Goal: Task Accomplishment & Management: Manage account settings

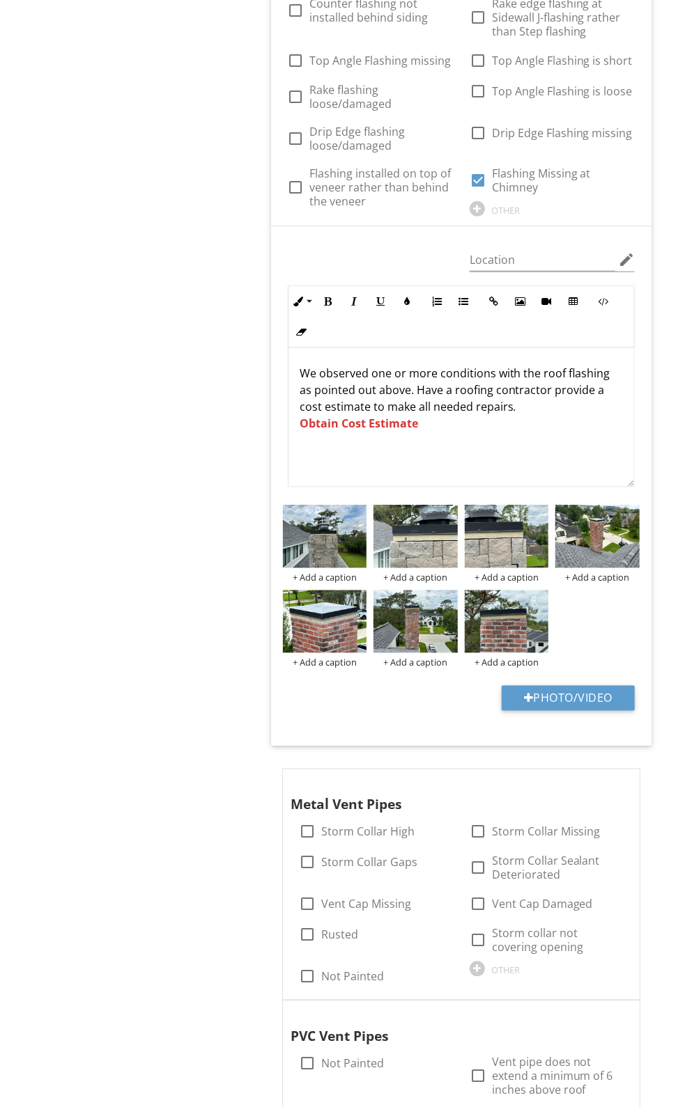
scroll to position [1, 0]
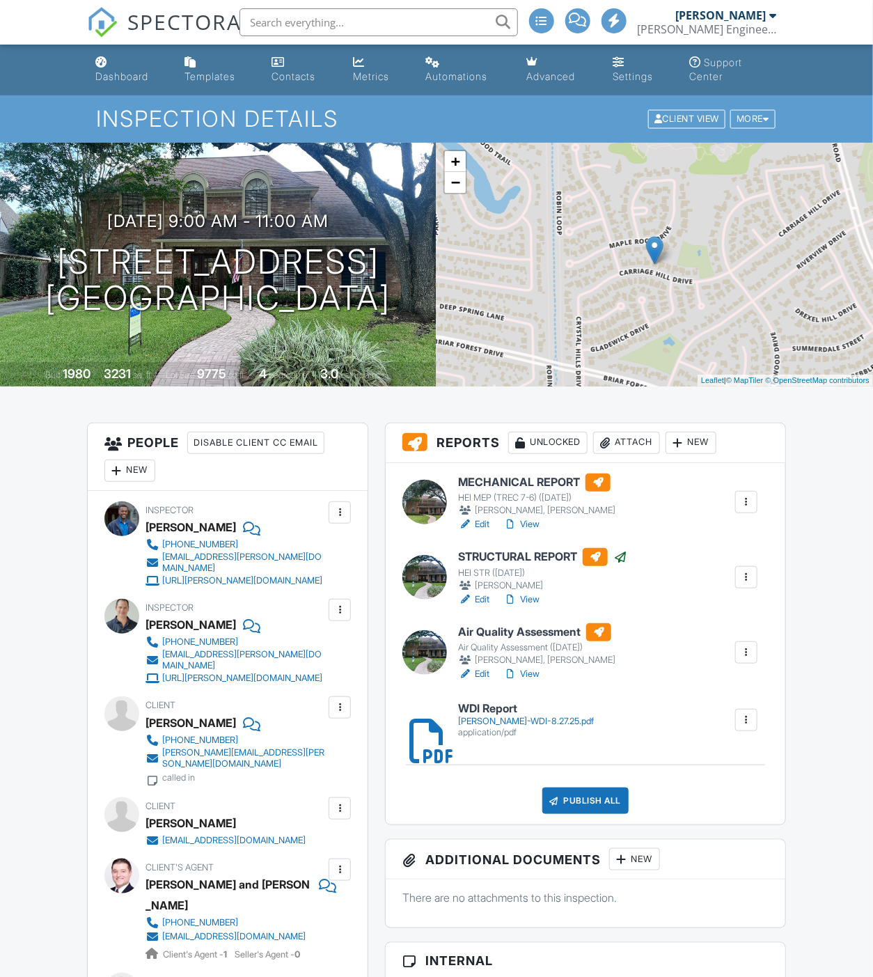
click at [478, 720] on div "Reidy-WDI-8.27.25.pdf" at bounding box center [526, 721] width 136 height 11
click at [531, 602] on link "View" at bounding box center [521, 600] width 36 height 14
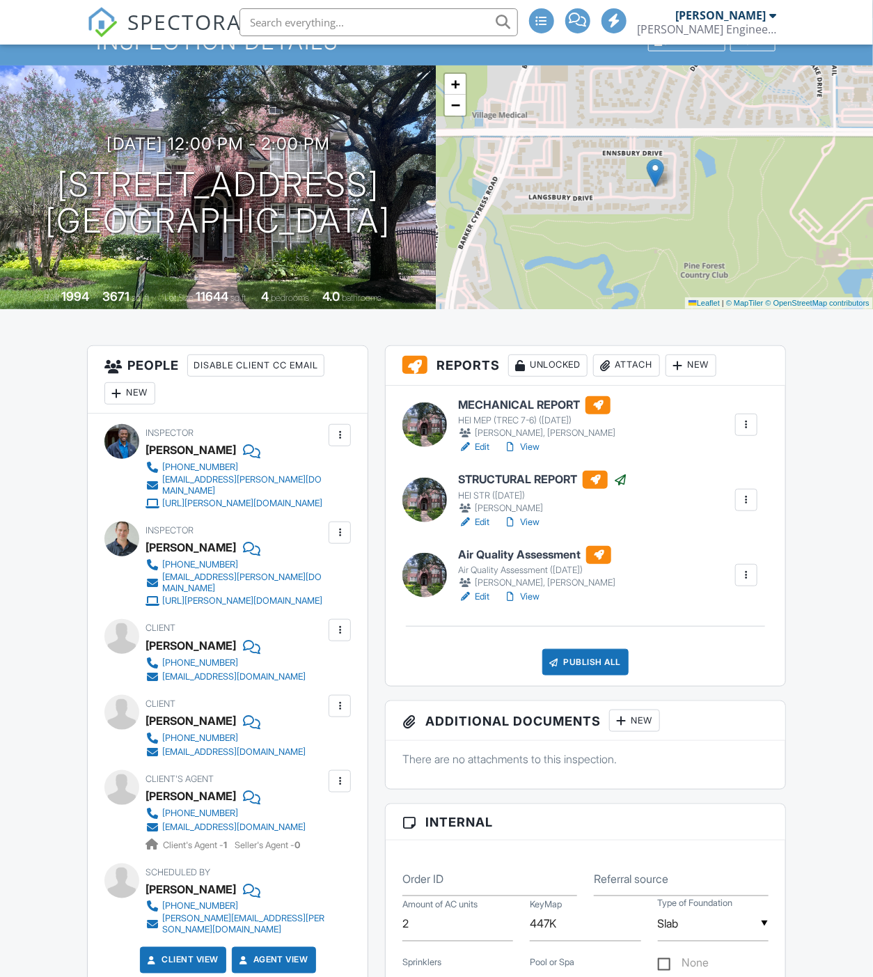
click at [530, 523] on link "View" at bounding box center [521, 522] width 36 height 14
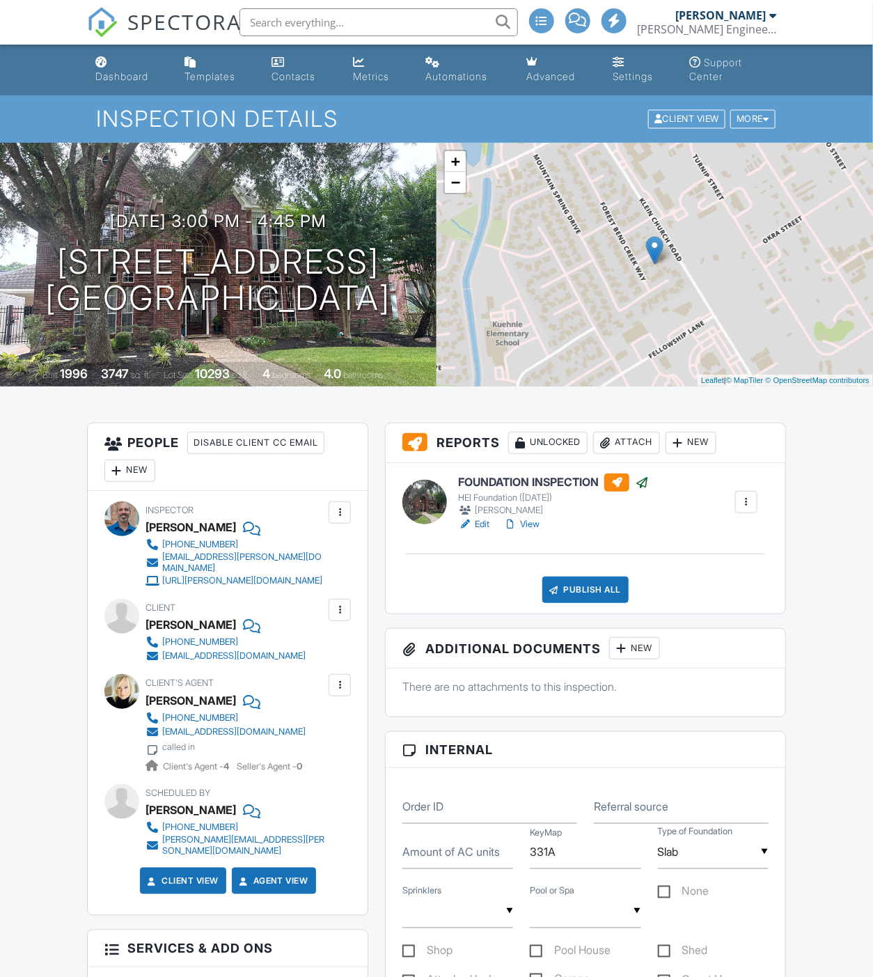
click at [525, 517] on link "View" at bounding box center [521, 524] width 36 height 14
click at [576, 599] on div "Publish All" at bounding box center [585, 590] width 87 height 26
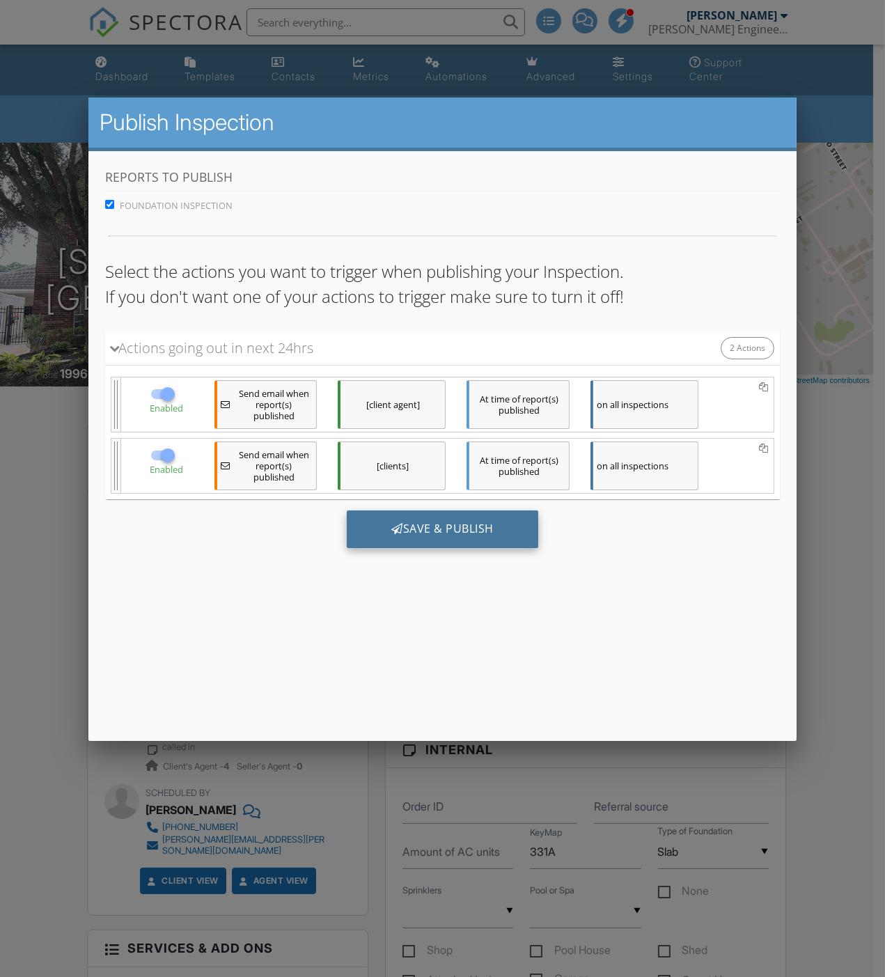
click at [442, 536] on div "Save & Publish" at bounding box center [443, 529] width 192 height 38
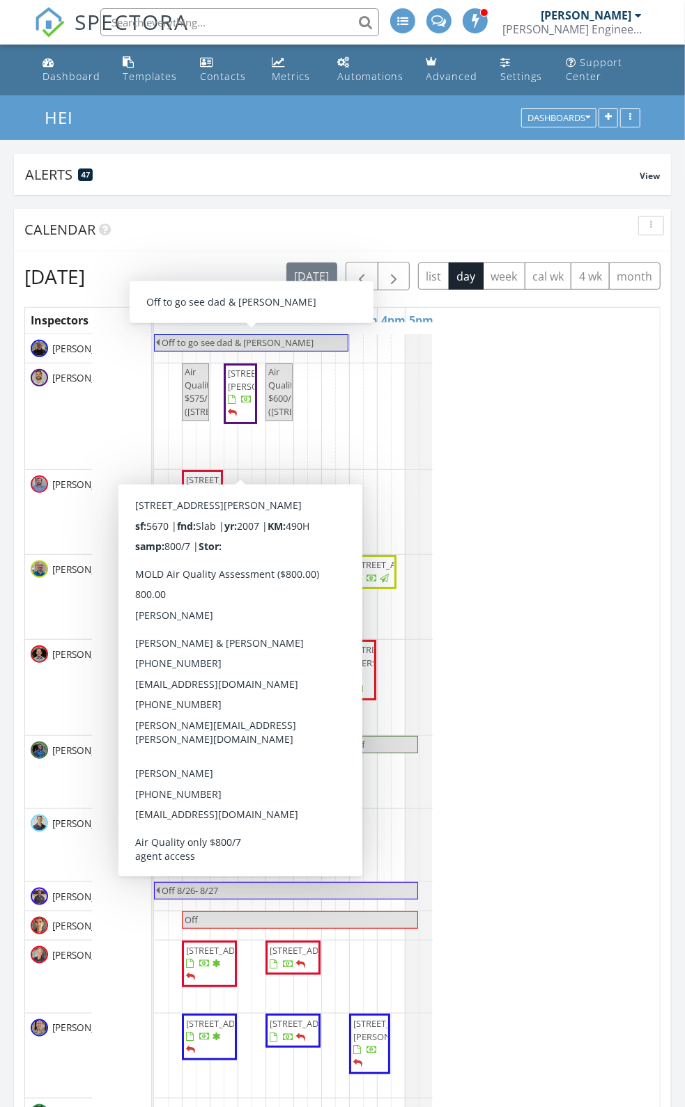
scroll to position [1396, 709]
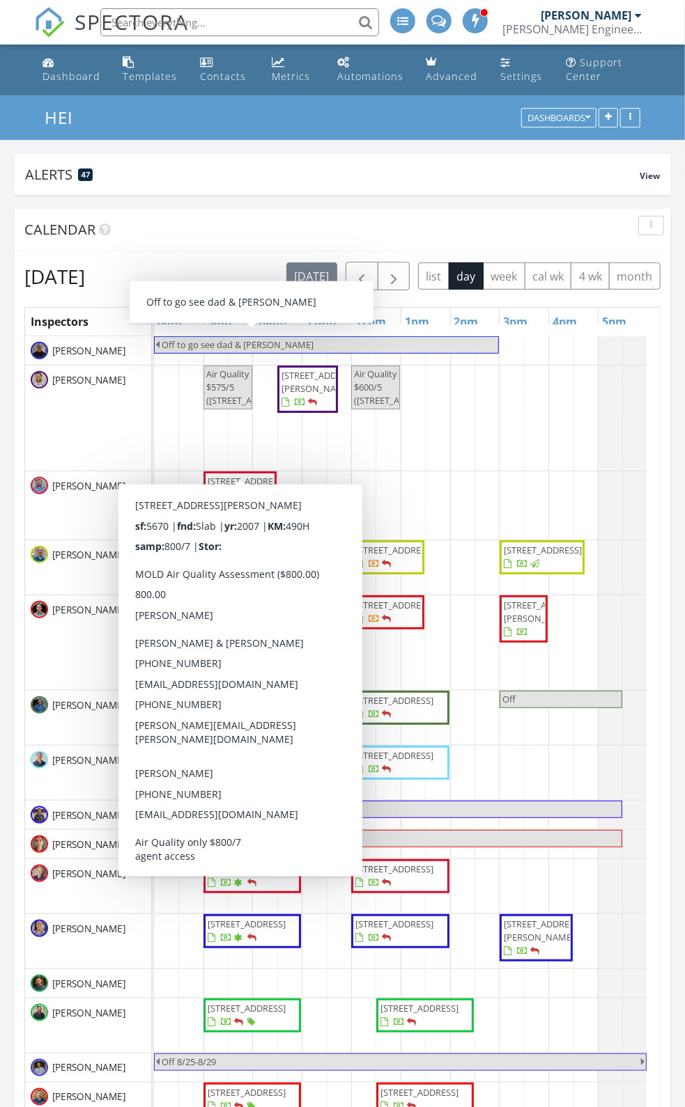
click at [502, 36] on div "[PERSON_NAME] Engineering. INC." at bounding box center [571, 29] width 139 height 14
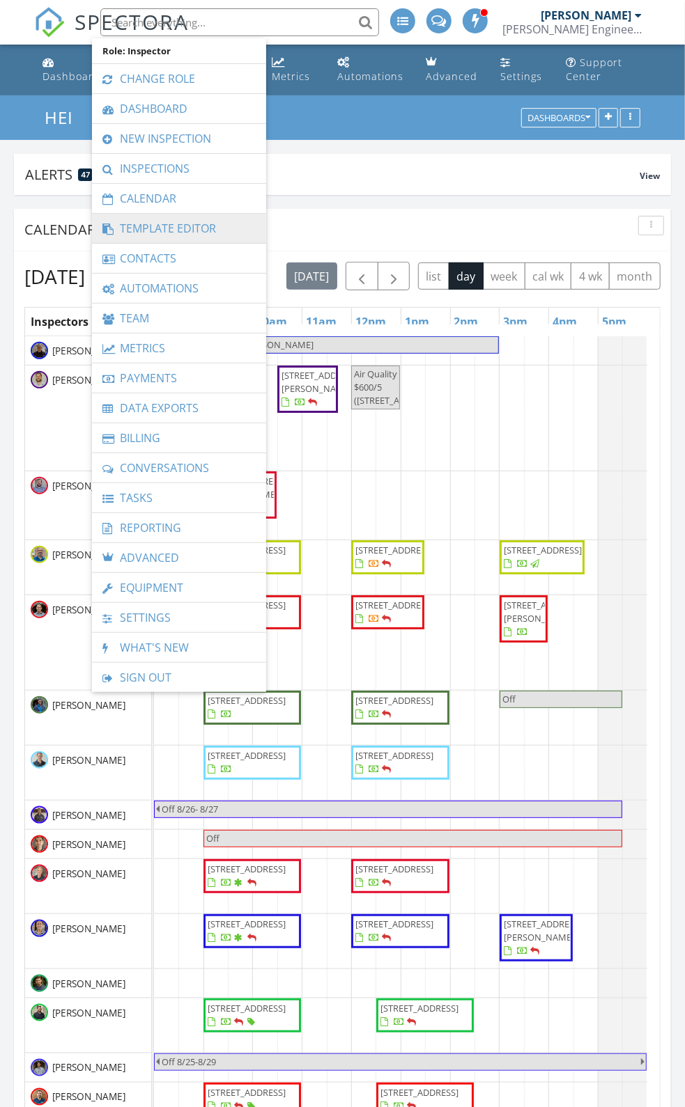
click at [148, 214] on link "Template Editor" at bounding box center [179, 228] width 160 height 29
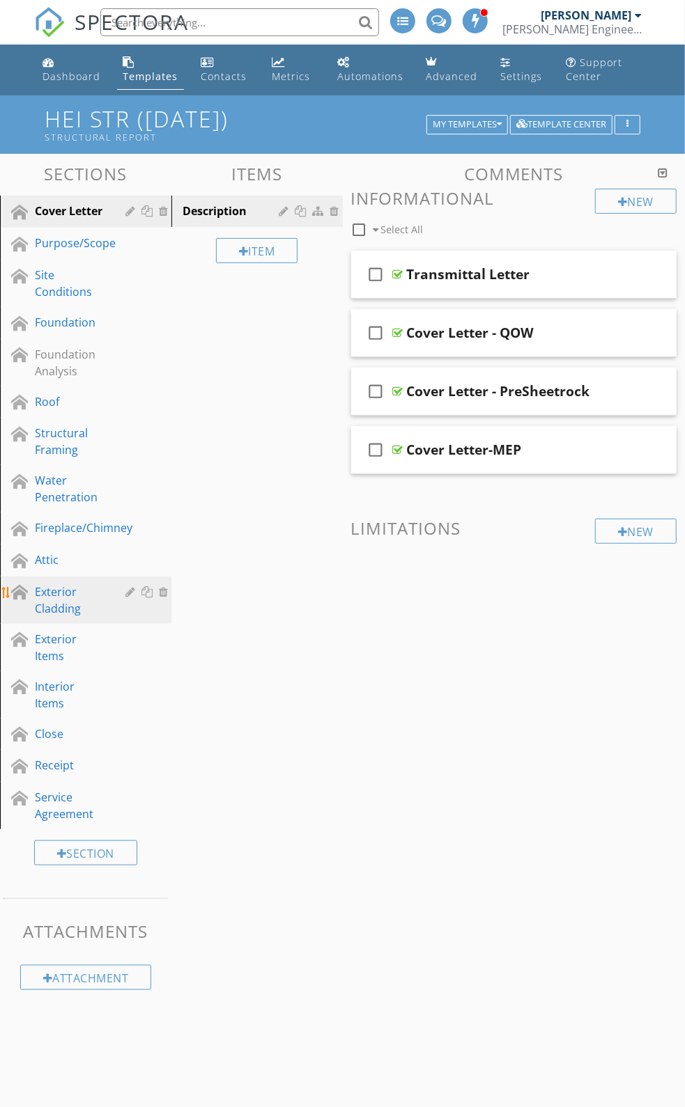
click at [47, 617] on div "Exterior Cladding" at bounding box center [70, 600] width 70 height 33
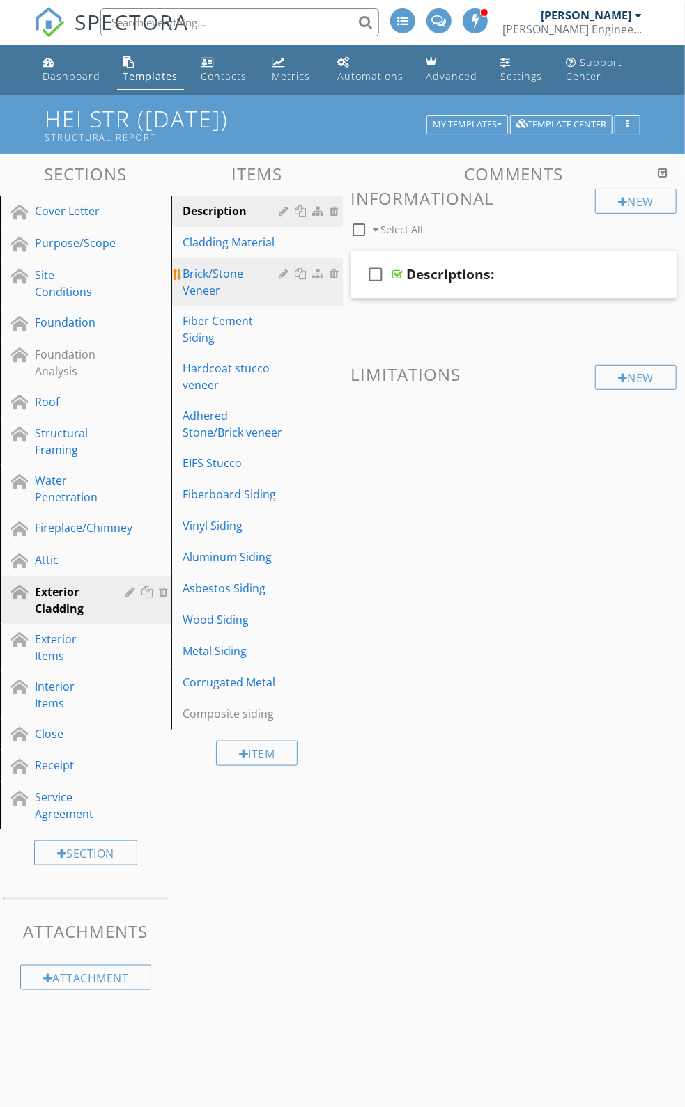
click at [191, 287] on div "Brick/Stone Veneer" at bounding box center [232, 281] width 101 height 33
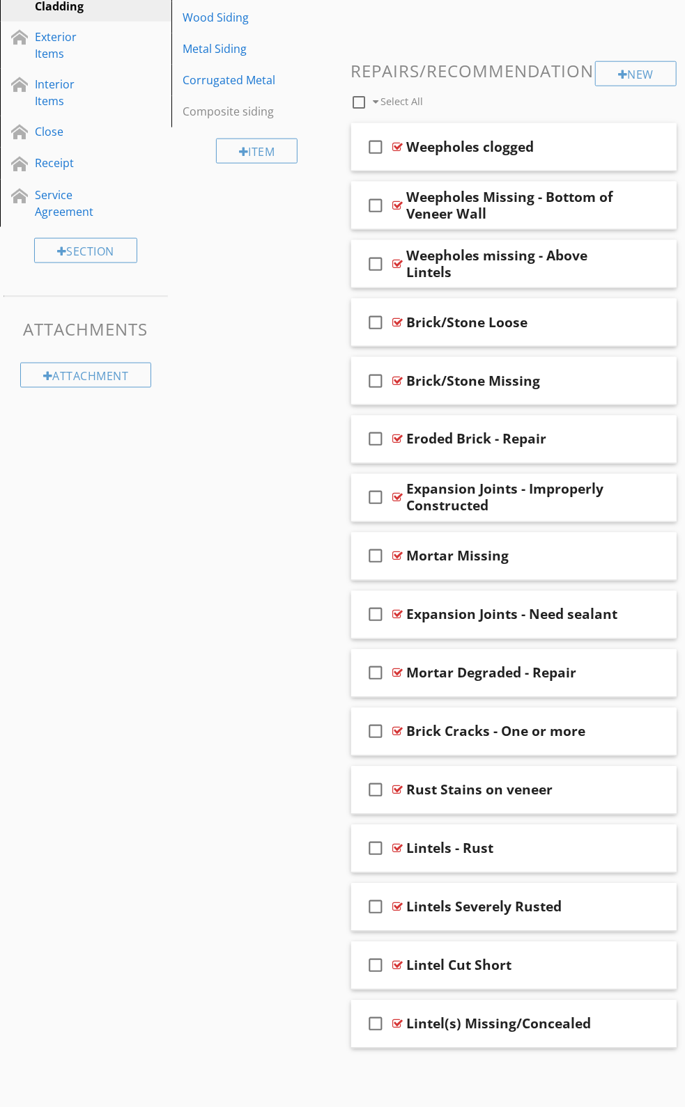
scroll to position [653, 0]
click at [398, 1026] on div at bounding box center [398, 1024] width 10 height 11
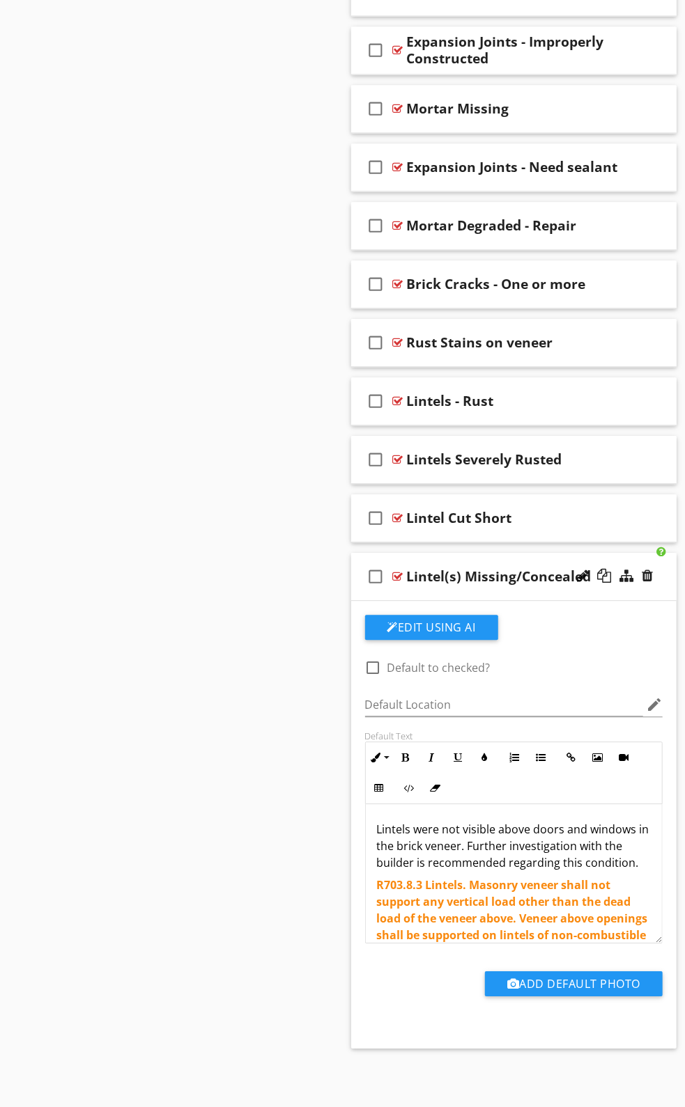
scroll to position [1101, 0]
click at [583, 575] on div at bounding box center [583, 576] width 12 height 14
click at [455, 575] on input "Lintel(s) Missing/Concealed" at bounding box center [519, 578] width 224 height 23
type input "[PERSON_NAME](s) Not Visible"
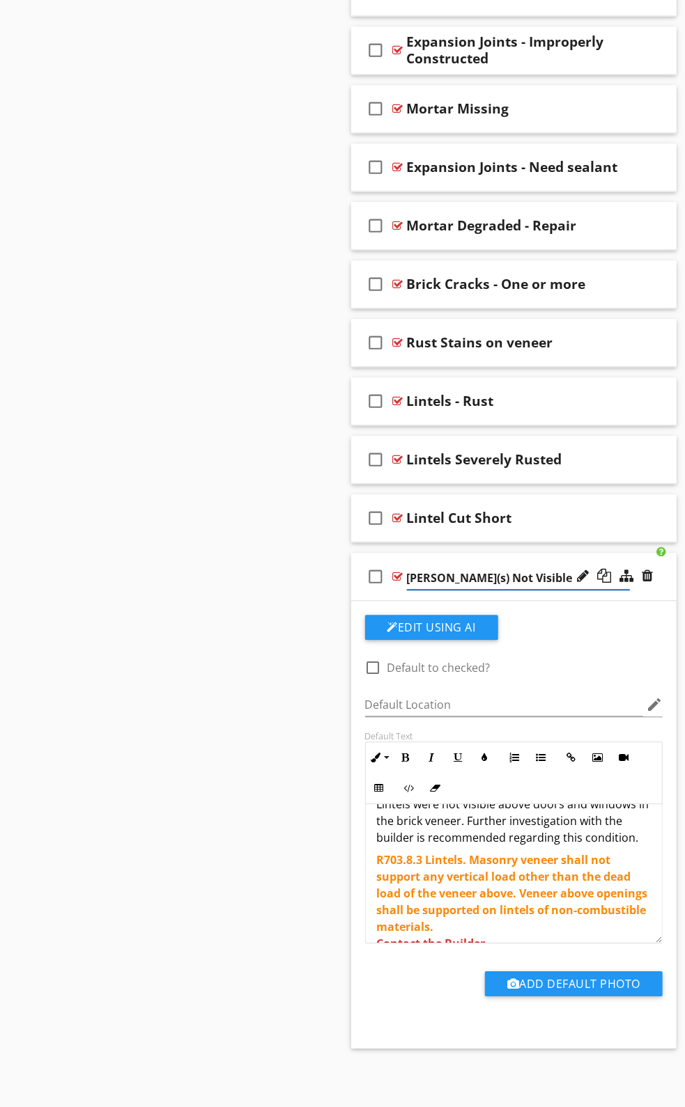
click at [632, 837] on p "Lintels were not visible above doors and windows in the brick veneer. Further i…" at bounding box center [514, 821] width 274 height 50
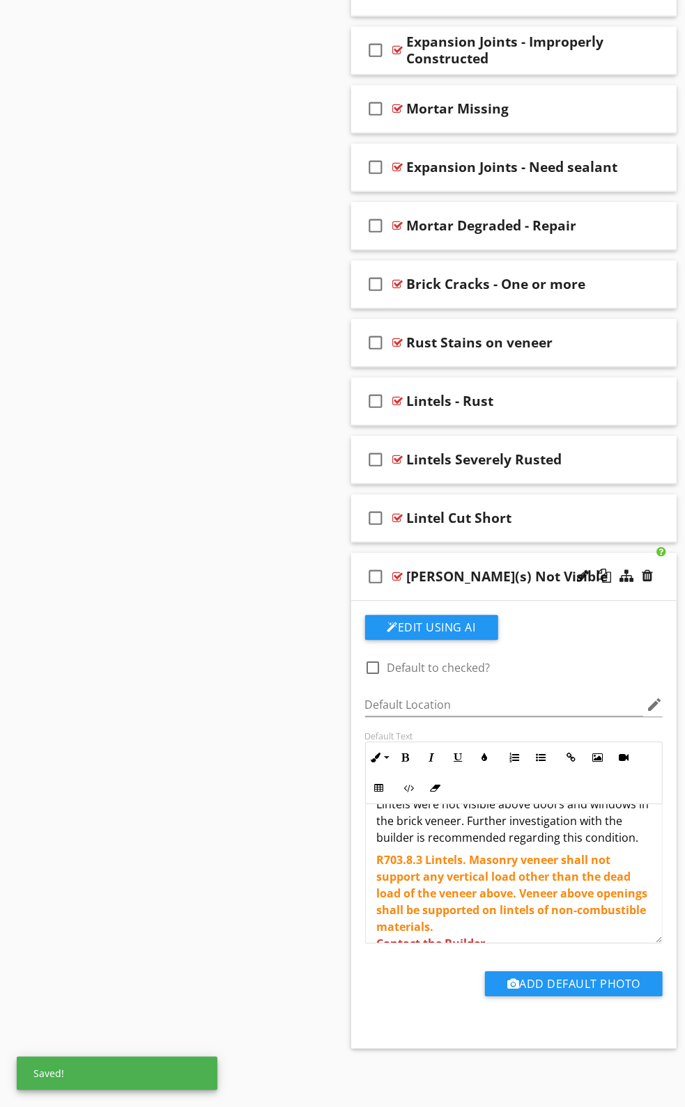
click at [630, 843] on p "Lintels were not visible above doors and windows in the brick veneer. Further i…" at bounding box center [514, 821] width 274 height 50
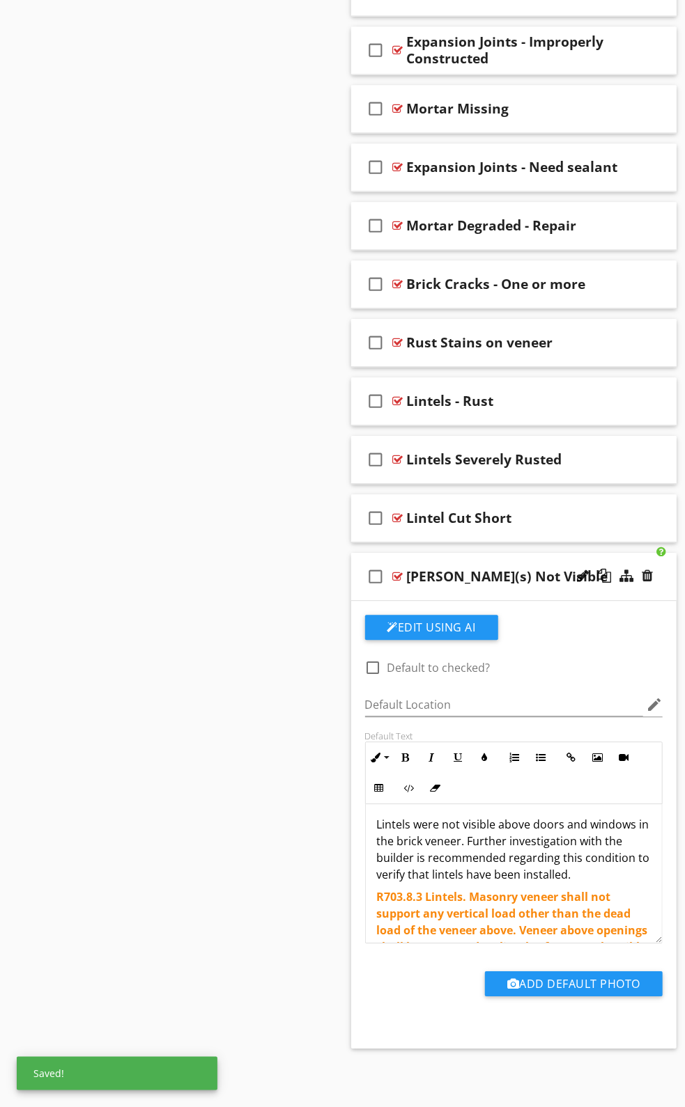
scroll to position [0, 0]
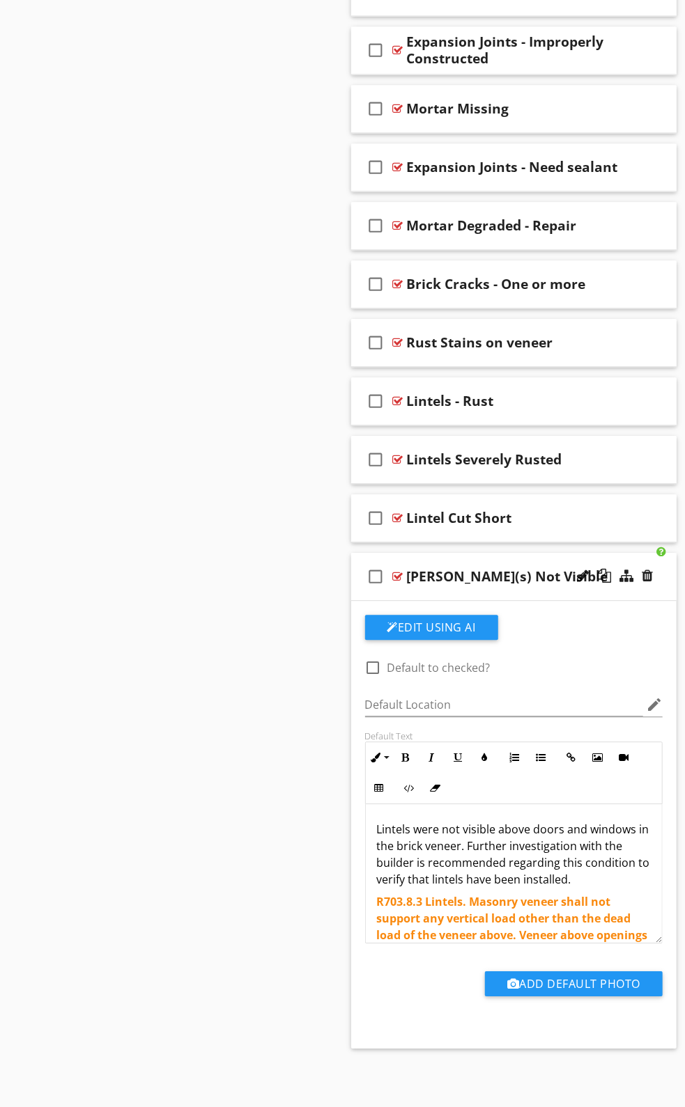
click at [420, 850] on p "Lintels were not visible above doors and windows in the brick veneer. Further i…" at bounding box center [514, 854] width 274 height 67
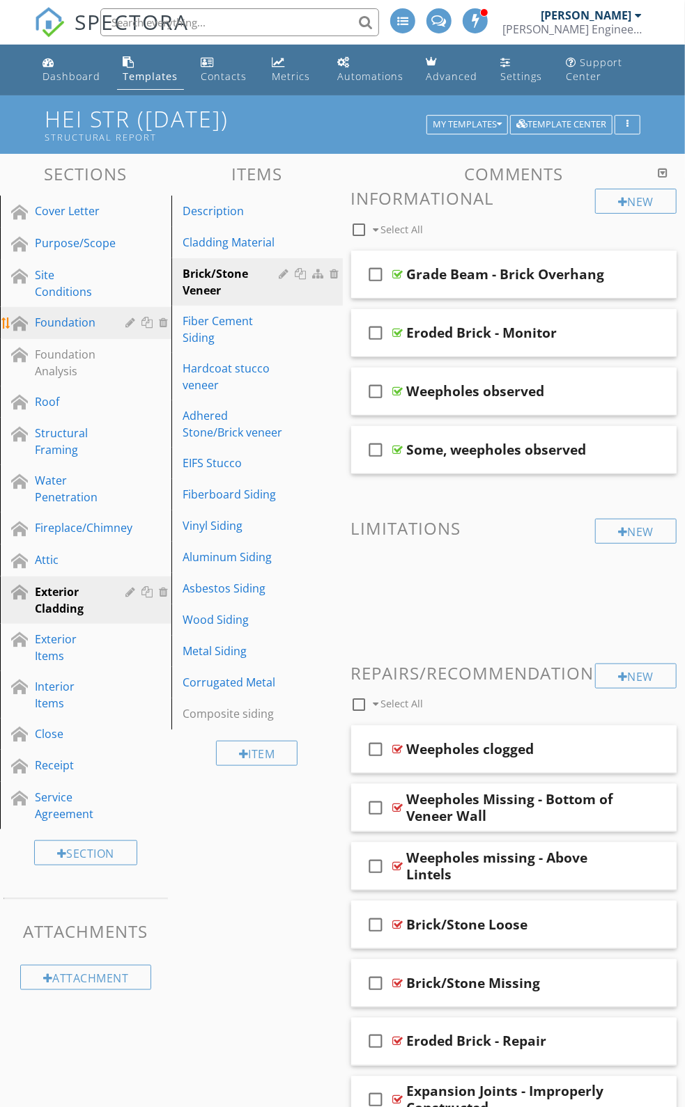
click at [52, 331] on div "Foundation" at bounding box center [70, 322] width 70 height 17
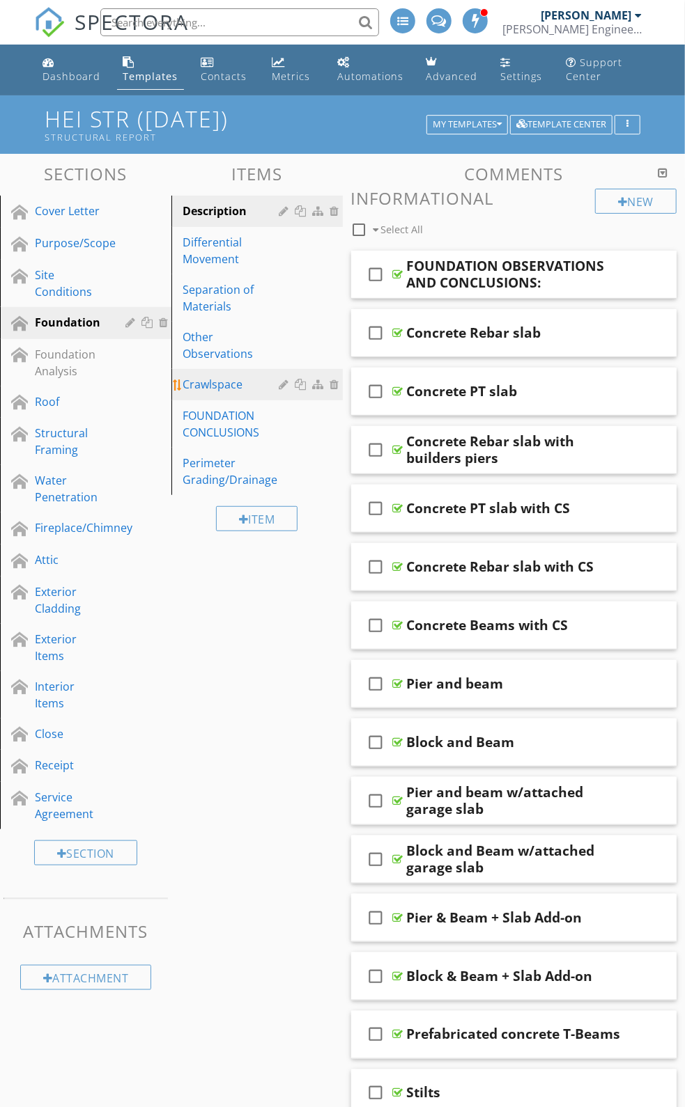
click at [188, 393] on div "Crawlspace" at bounding box center [232, 384] width 101 height 17
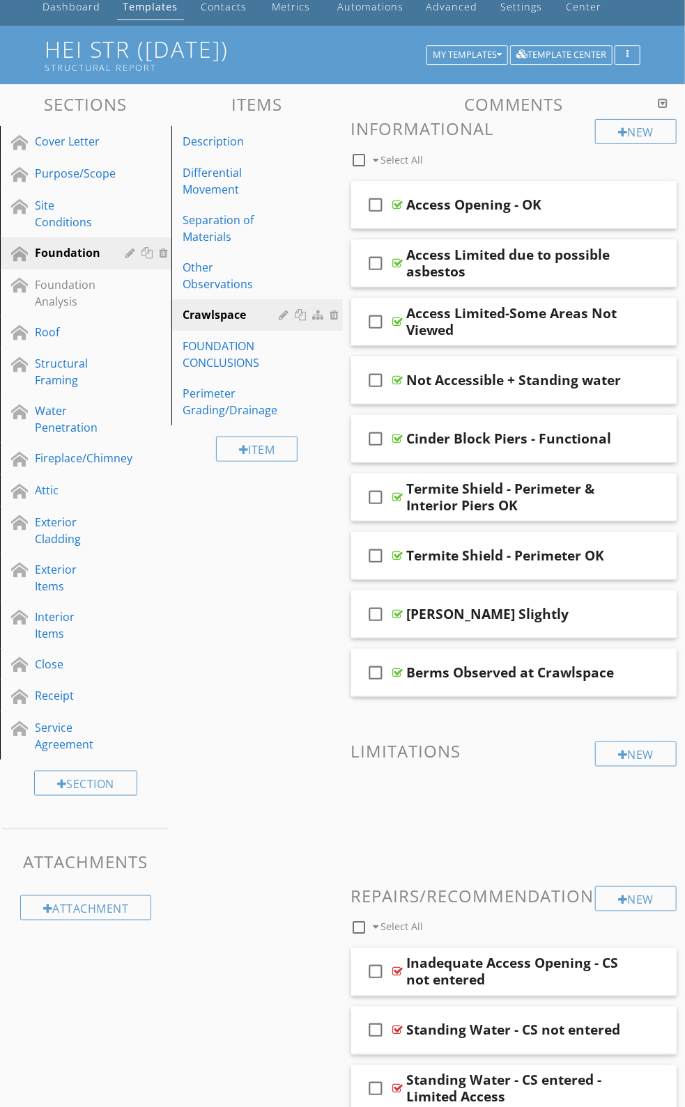
scroll to position [68, 0]
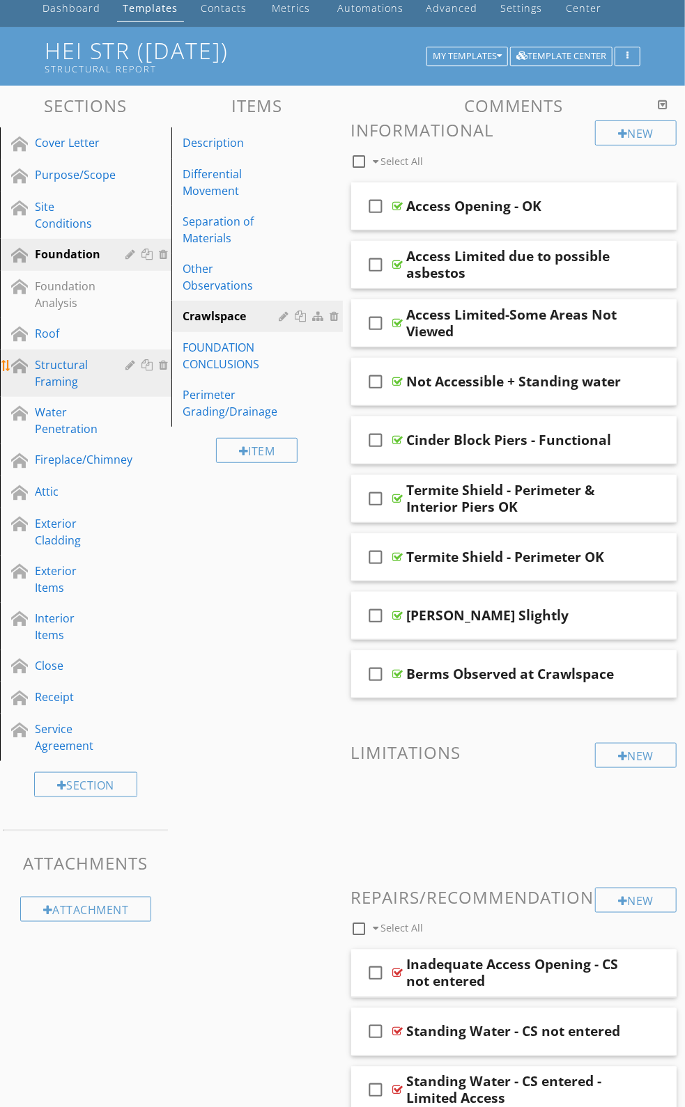
click at [54, 386] on div "Structural Framing" at bounding box center [70, 373] width 70 height 33
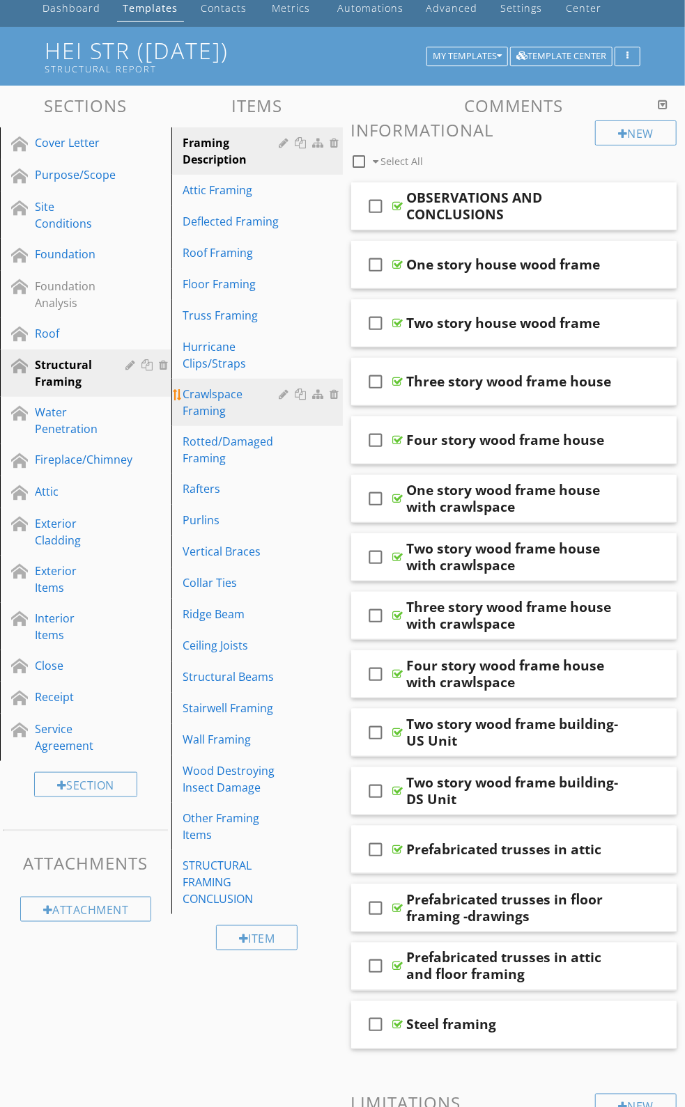
click at [233, 408] on div "Crawlspace Framing" at bounding box center [232, 402] width 101 height 33
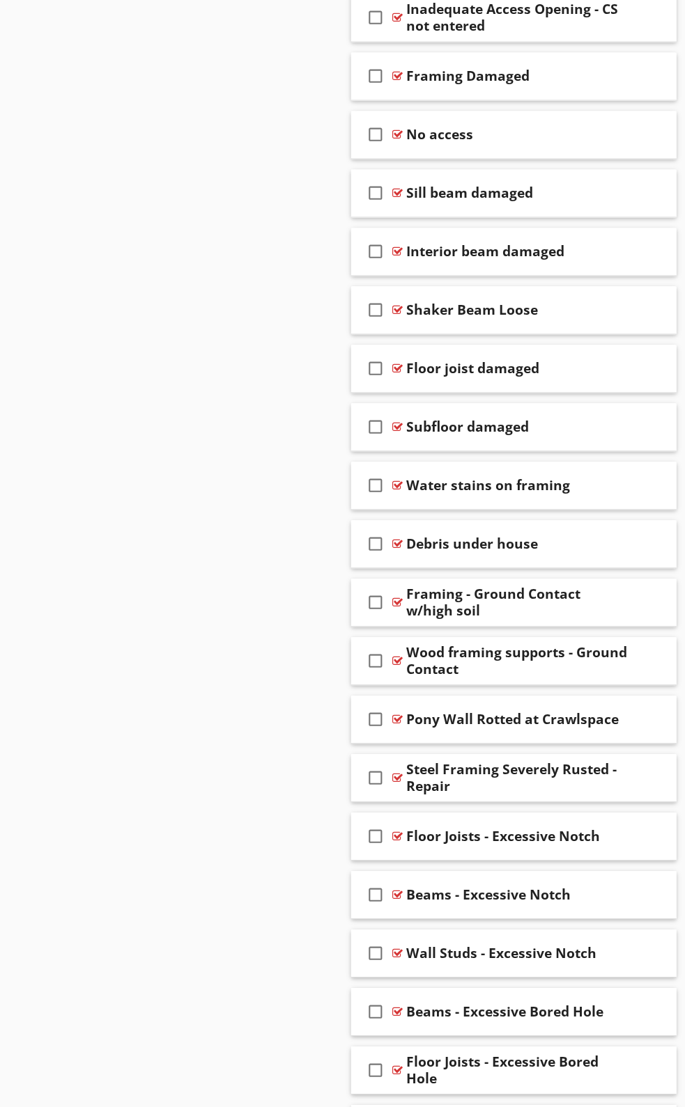
scroll to position [1049, 0]
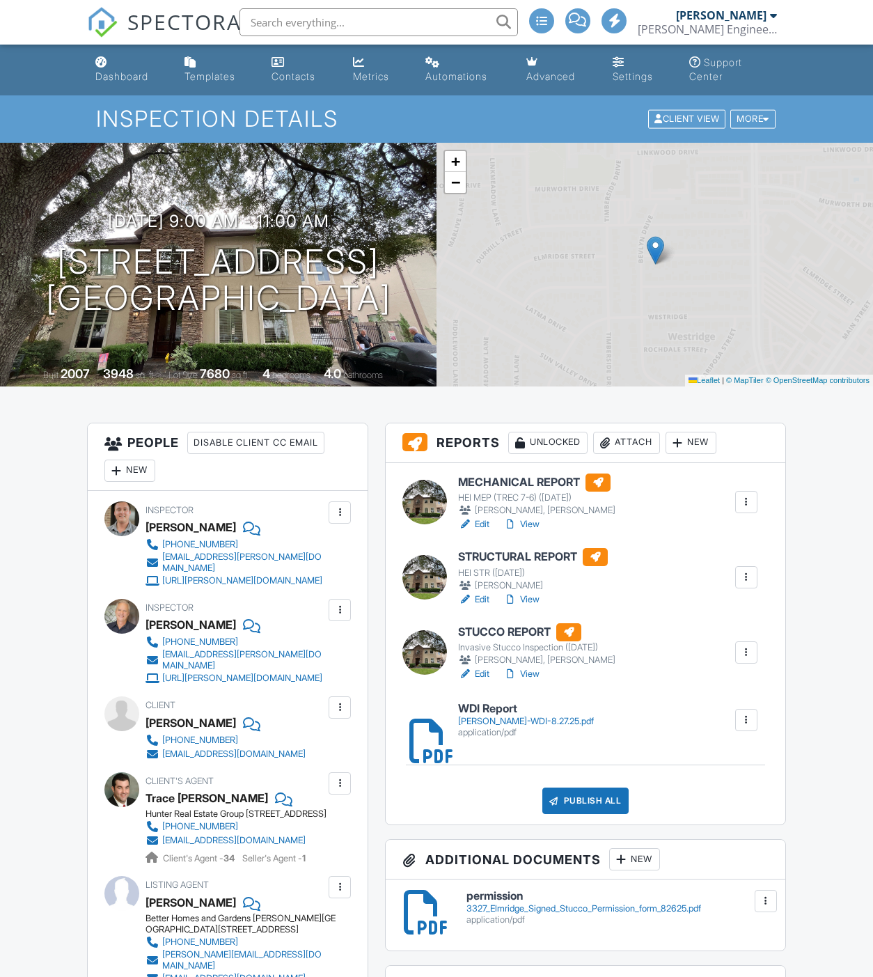
click at [475, 717] on div "[PERSON_NAME]-WDI-8.27.25.pdf" at bounding box center [526, 721] width 136 height 11
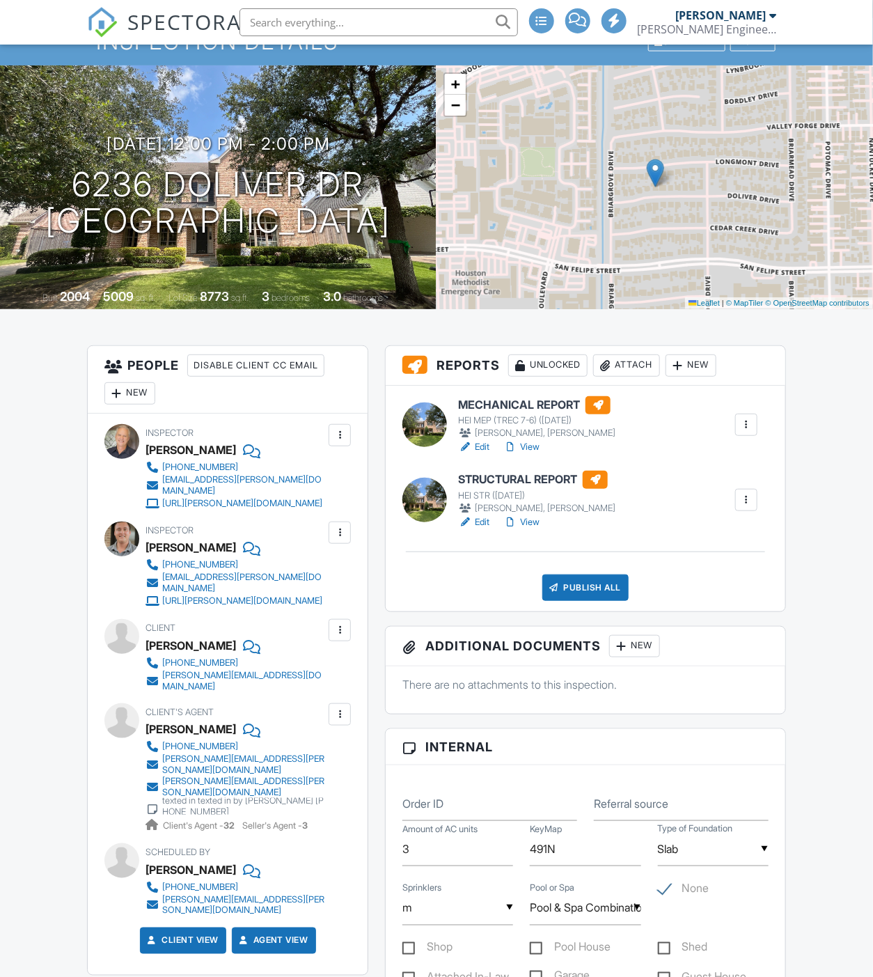
scroll to position [77, 0]
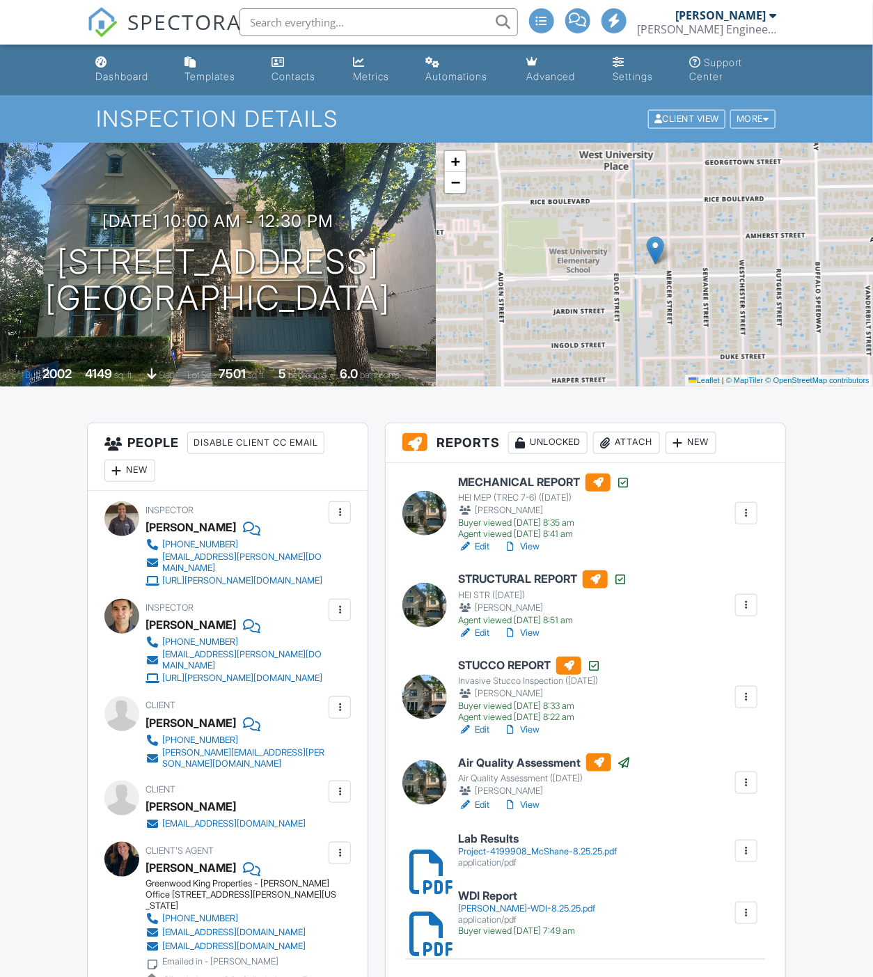
click at [511, 848] on div "Project-4199908_McShane-8.25.25.pdf" at bounding box center [537, 851] width 159 height 11
click at [532, 805] on link "View" at bounding box center [521, 805] width 36 height 14
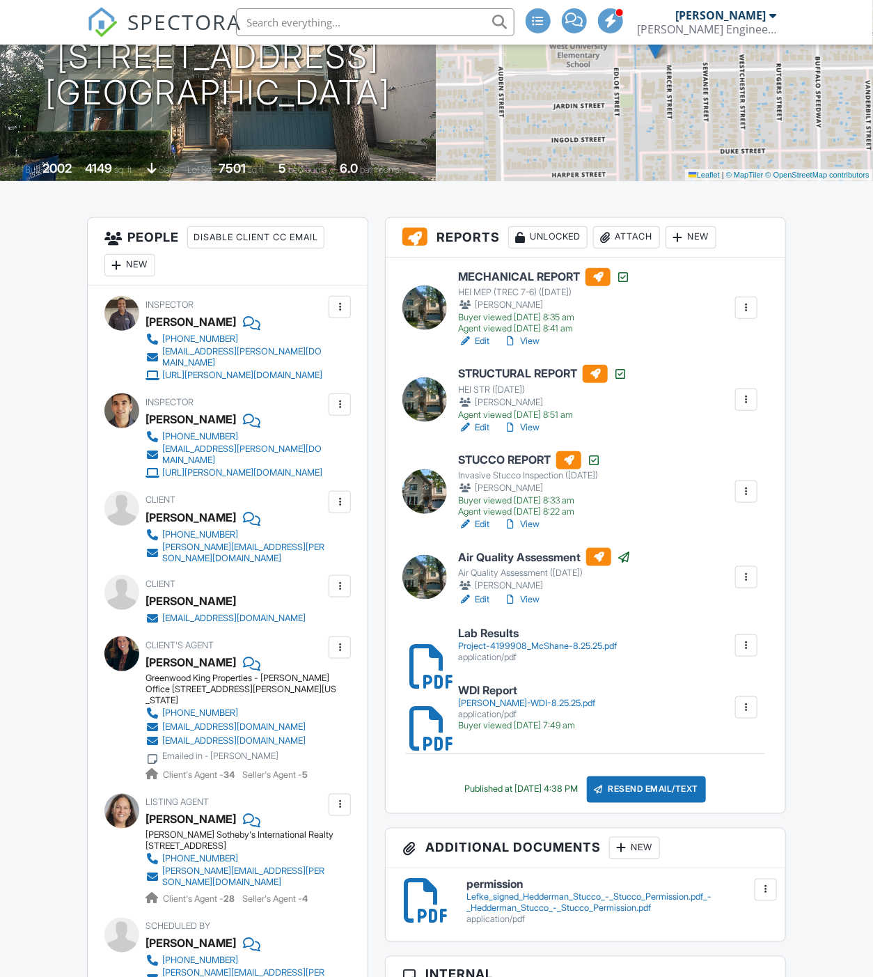
scroll to position [206, 0]
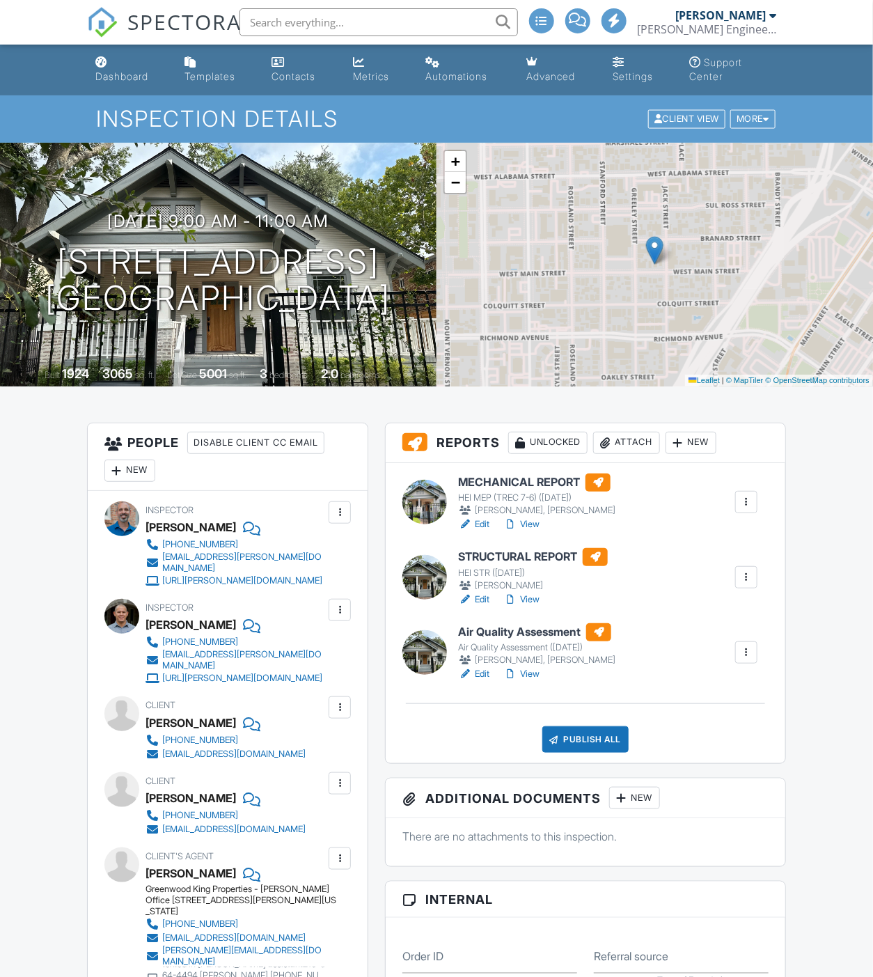
click at [481, 594] on link "Edit" at bounding box center [473, 600] width 31 height 14
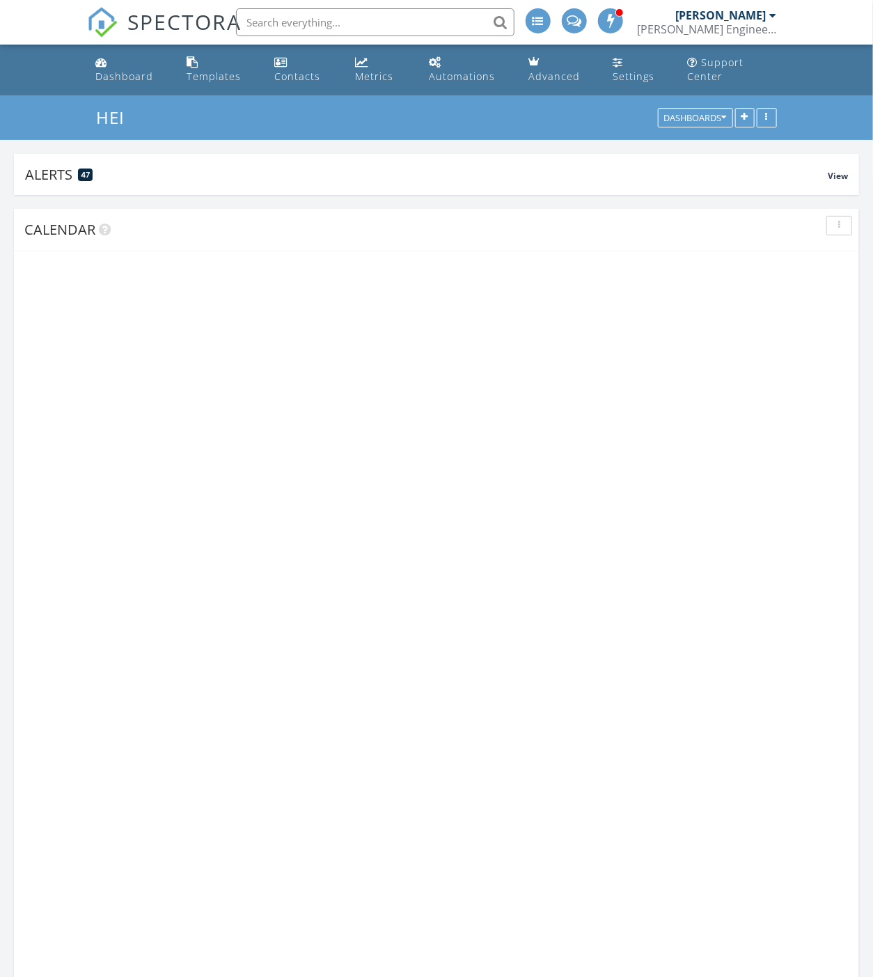
scroll to position [1396, 898]
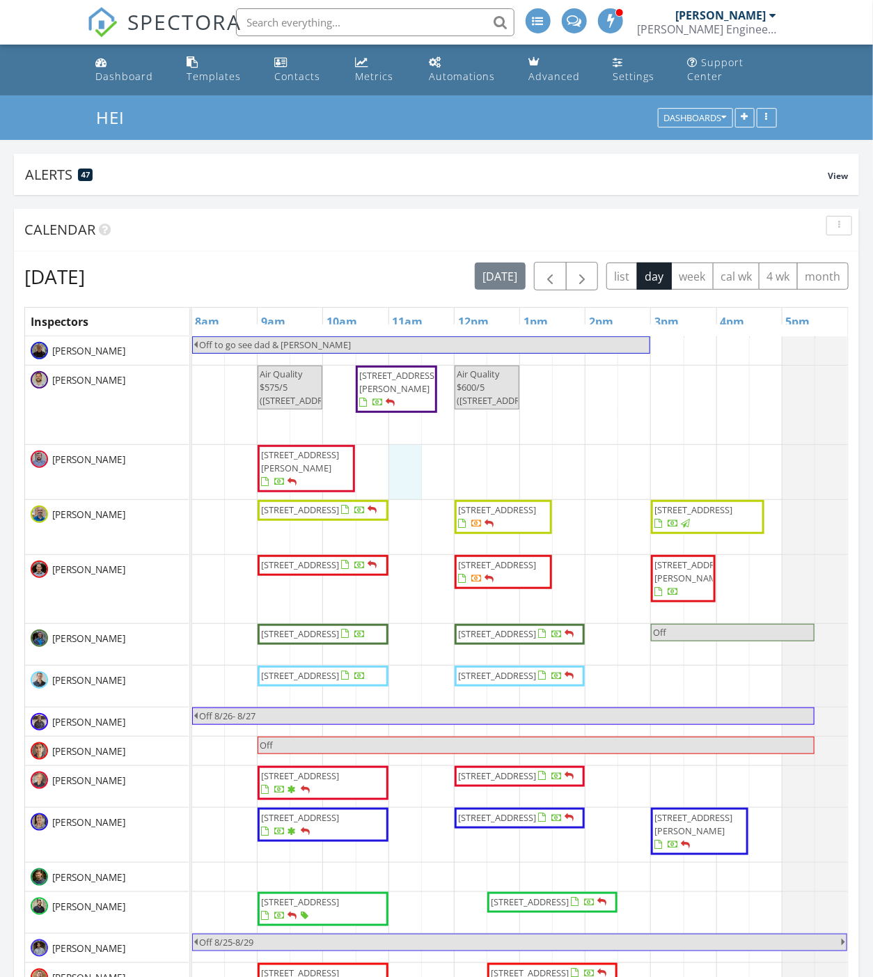
click at [398, 462] on div "Off to go see dad & sandy Air Quality $575/5 (608 W Main St, Houston) 10802 Jay…" at bounding box center [520, 936] width 656 height 1200
click at [545, 276] on span "button" at bounding box center [550, 276] width 17 height 17
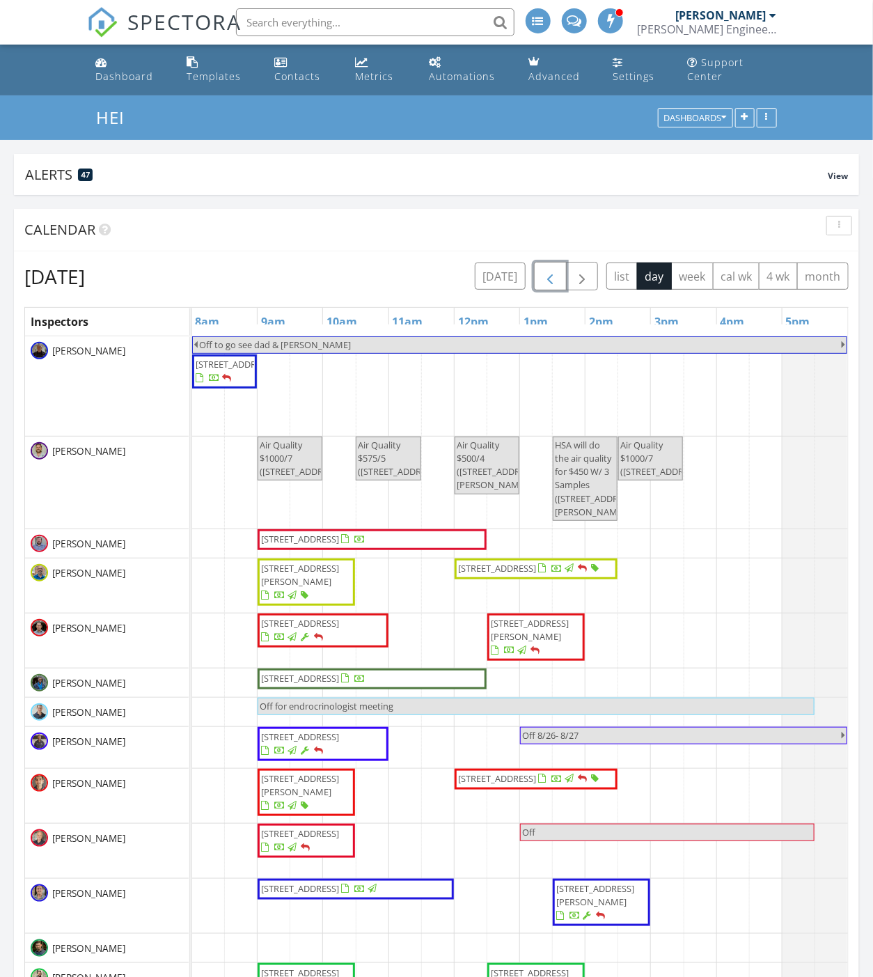
click at [545, 276] on span "button" at bounding box center [550, 276] width 17 height 17
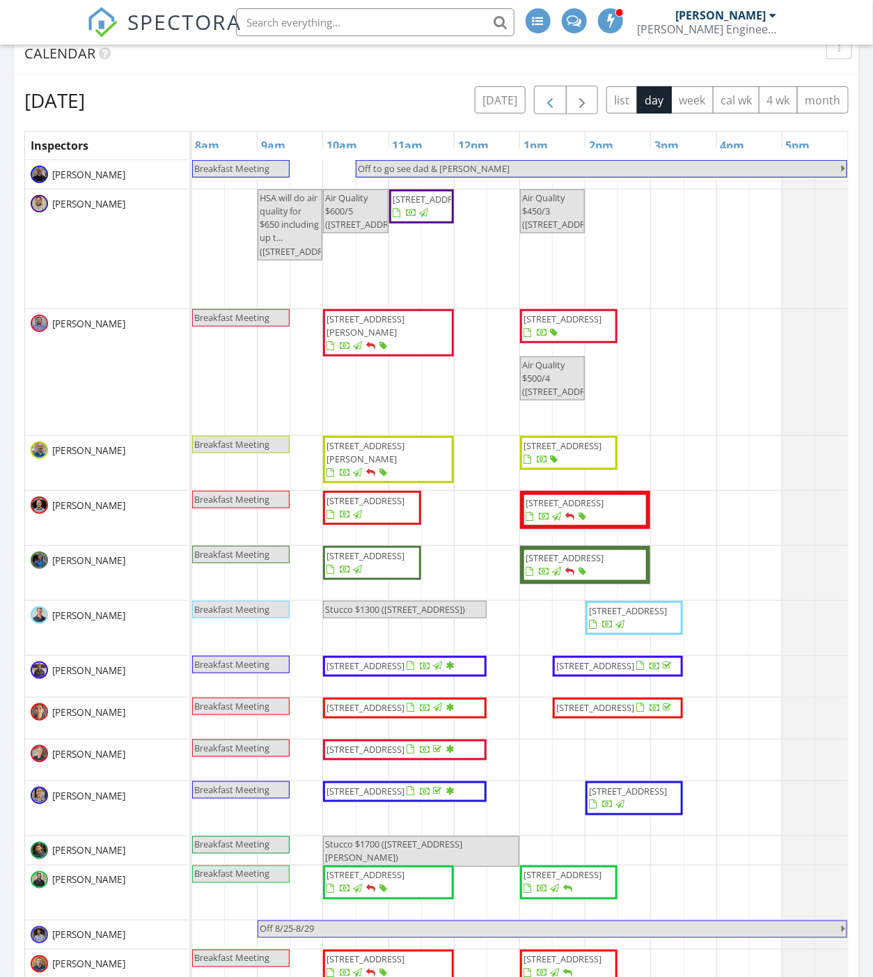
scroll to position [25, 0]
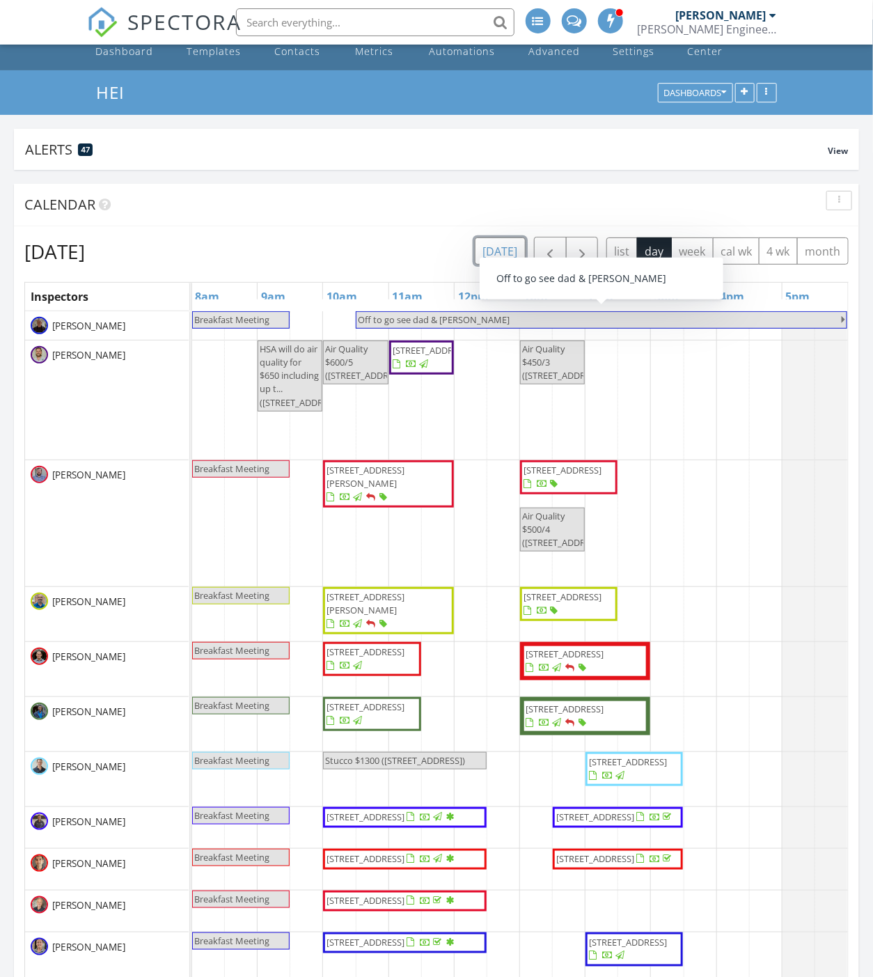
click at [499, 253] on button "today" at bounding box center [500, 250] width 51 height 27
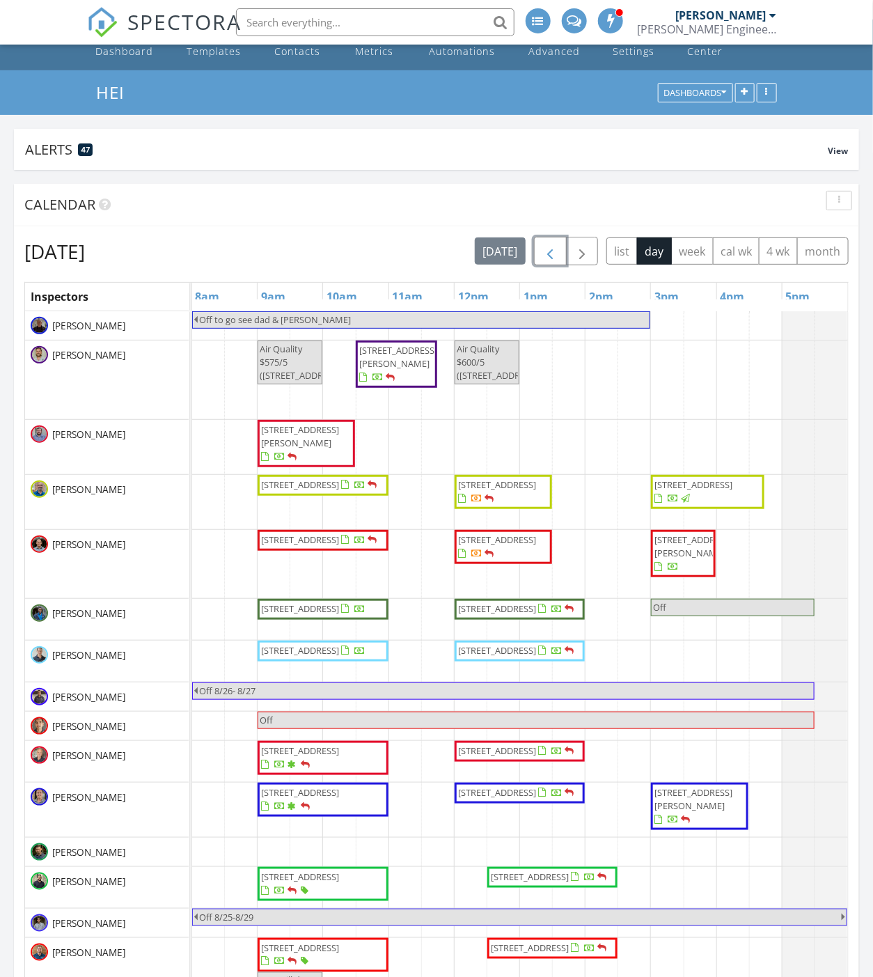
click at [544, 252] on span "button" at bounding box center [550, 251] width 17 height 17
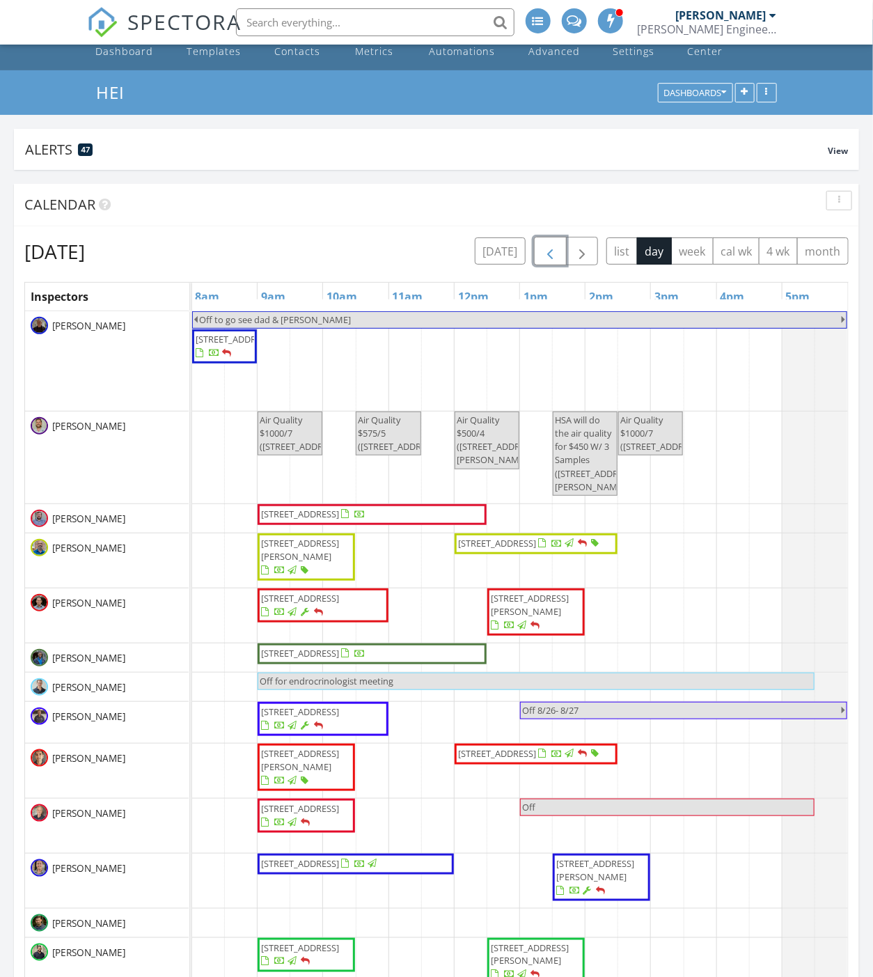
click at [544, 252] on span "button" at bounding box center [550, 251] width 17 height 17
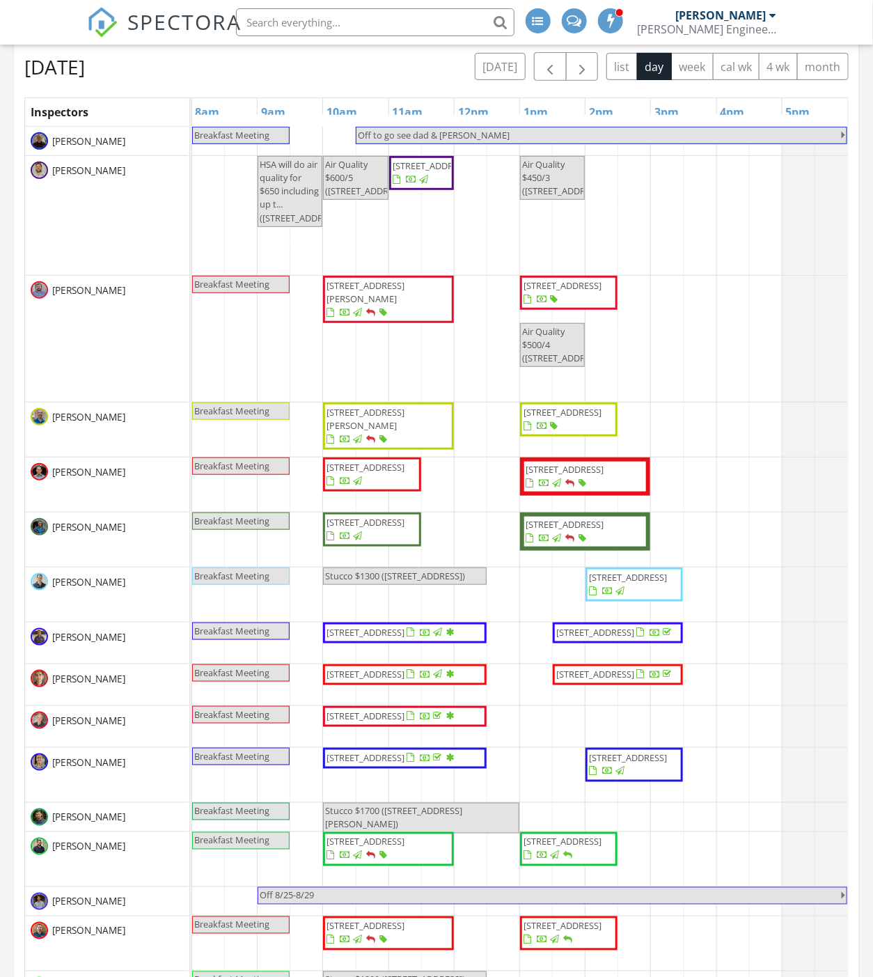
scroll to position [180, 0]
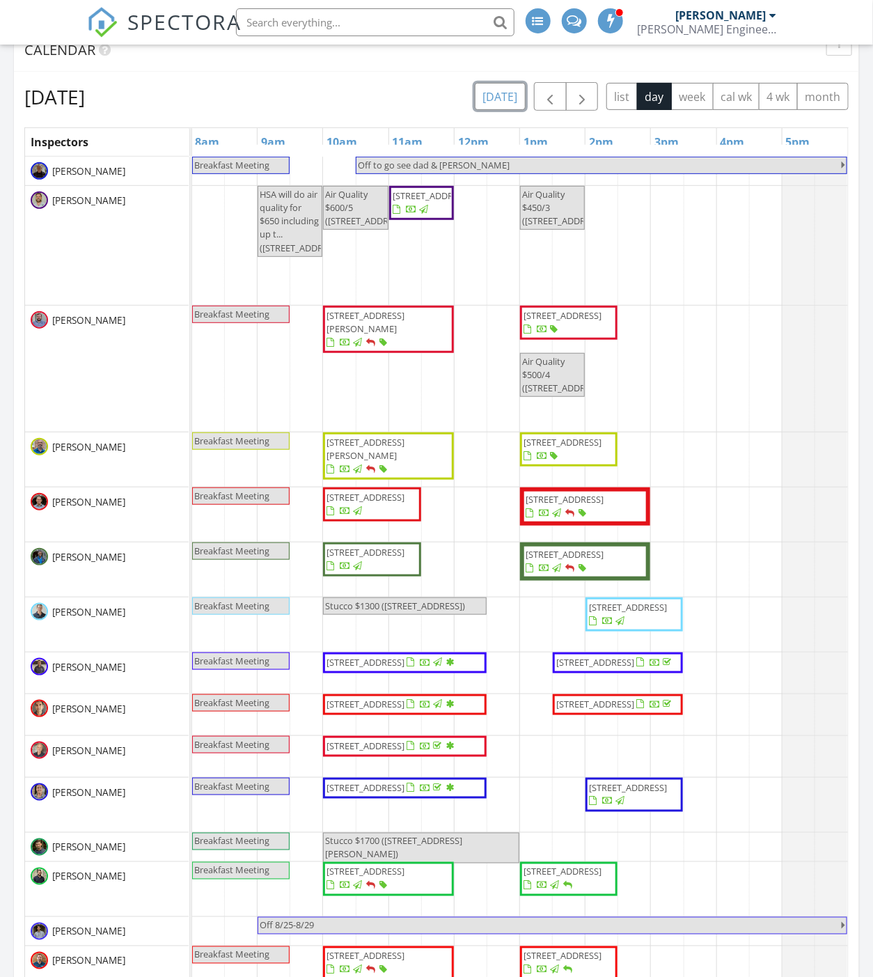
click at [510, 104] on button "today" at bounding box center [500, 96] width 51 height 27
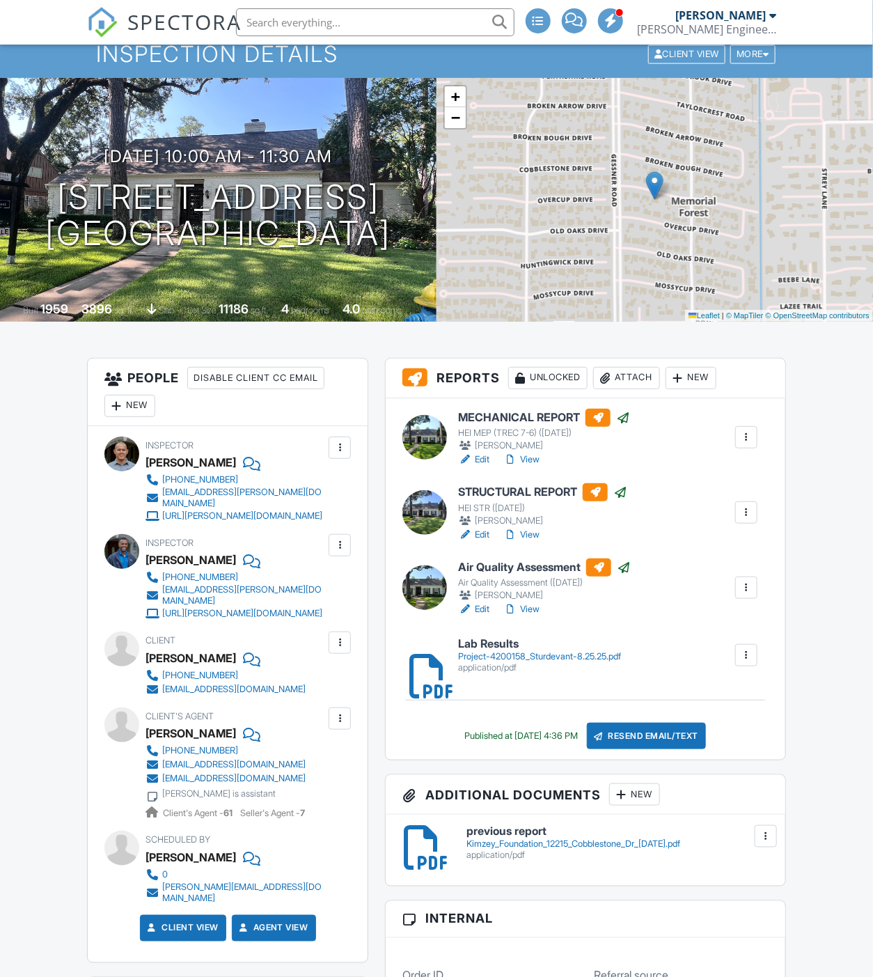
scroll to position [77, 0]
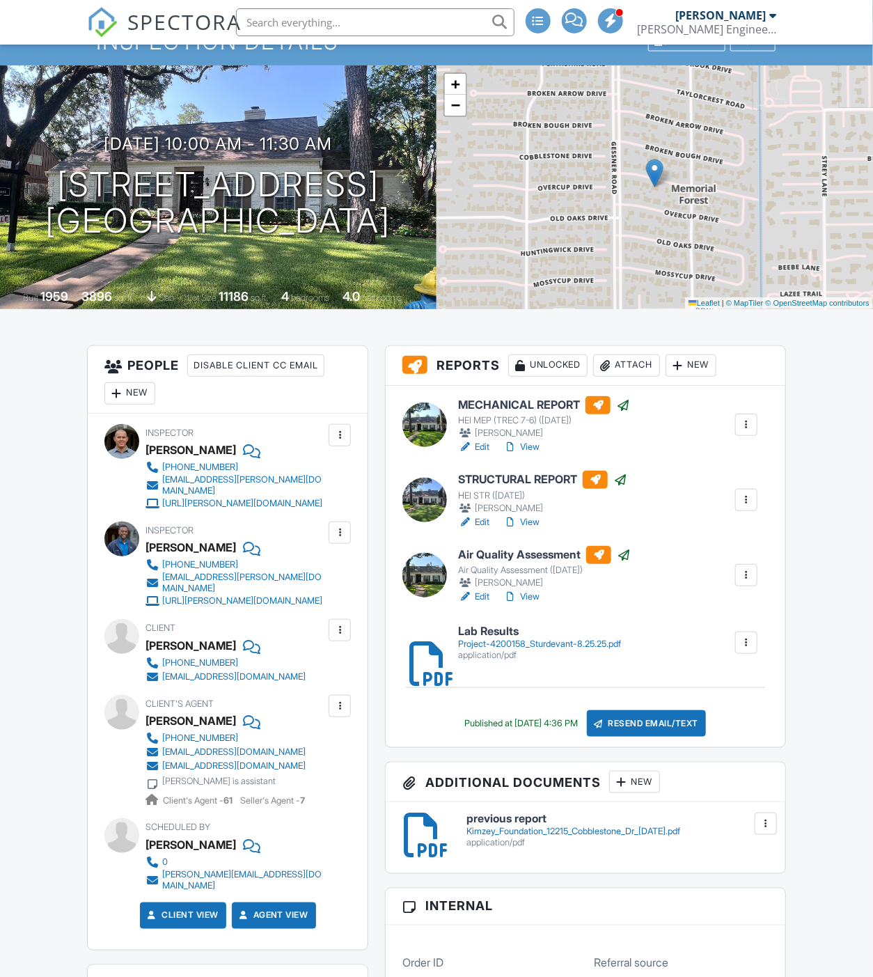
click at [498, 637] on link "Lab Results Project-4200158_Sturdevant-8.25.25.pdf application/pdf" at bounding box center [539, 643] width 163 height 36
click at [528, 594] on link "View" at bounding box center [521, 597] width 36 height 14
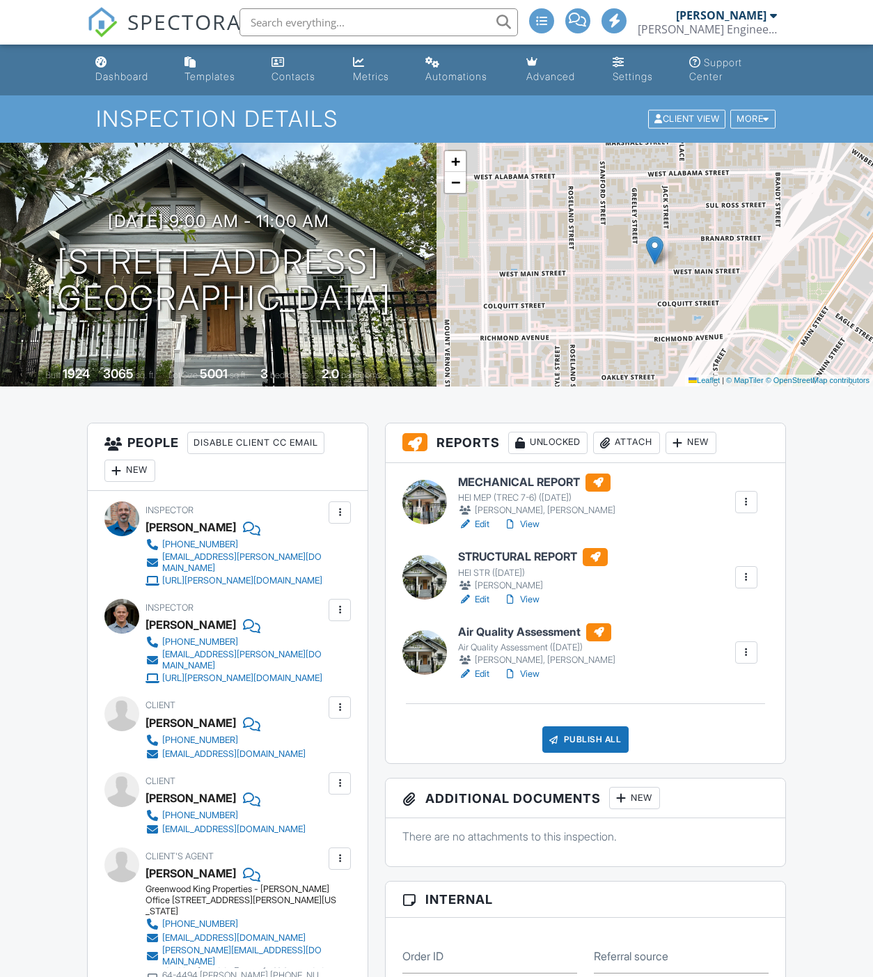
click at [533, 602] on link "View" at bounding box center [521, 600] width 36 height 14
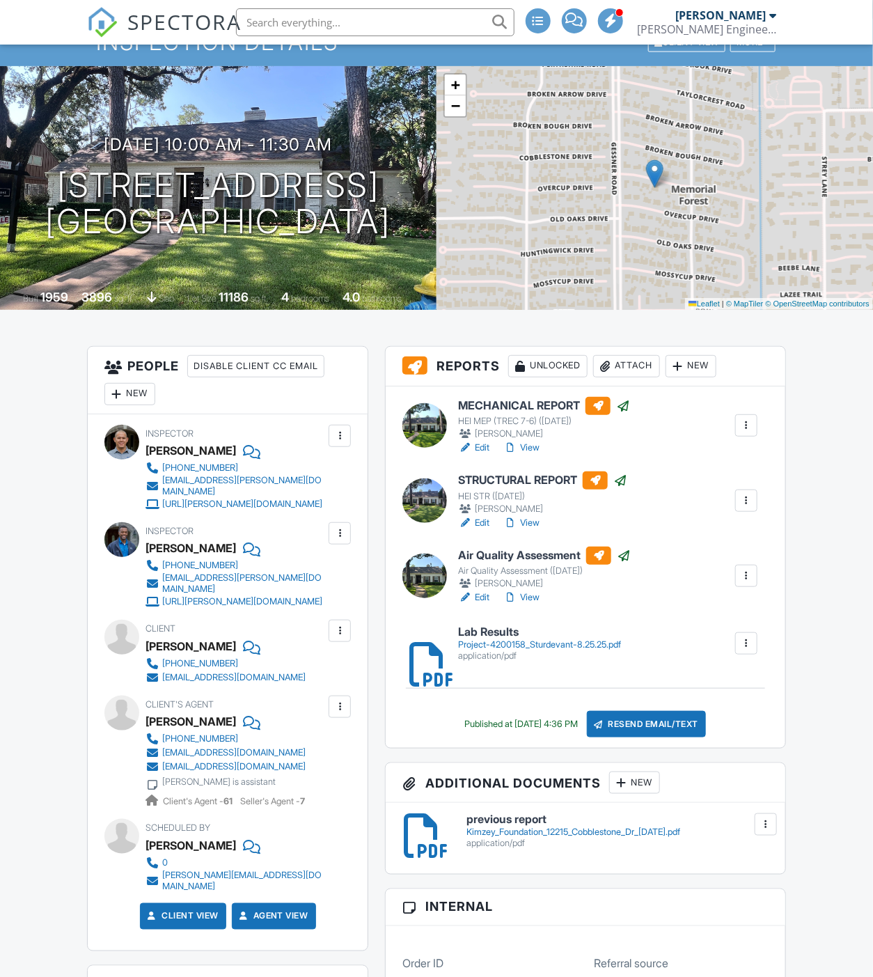
scroll to position [77, 0]
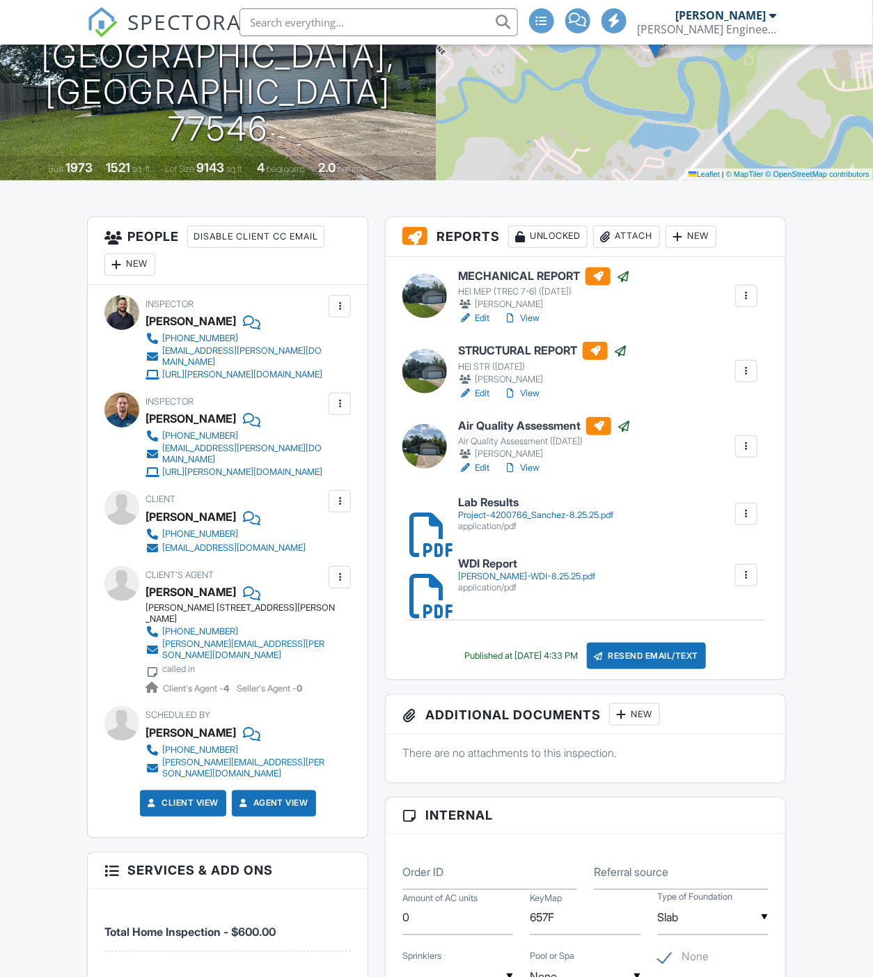
click at [509, 517] on div "Project-4200766_Sanchez-8.25.25.pdf" at bounding box center [535, 515] width 155 height 11
click at [534, 465] on link "View" at bounding box center [521, 468] width 36 height 14
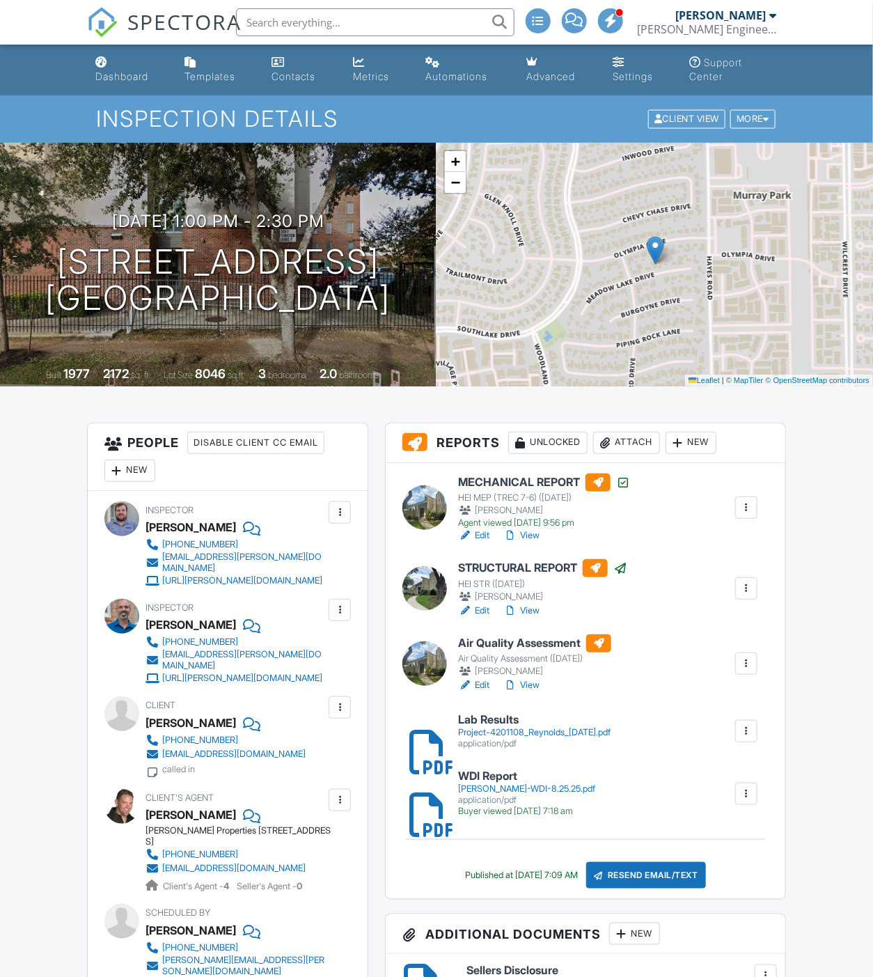
click at [506, 728] on div "Project-4201108_Reynolds_8.25.25.pdf" at bounding box center [534, 732] width 153 height 11
click at [531, 683] on link "View" at bounding box center [521, 685] width 36 height 14
